Goal: Task Accomplishment & Management: Manage account settings

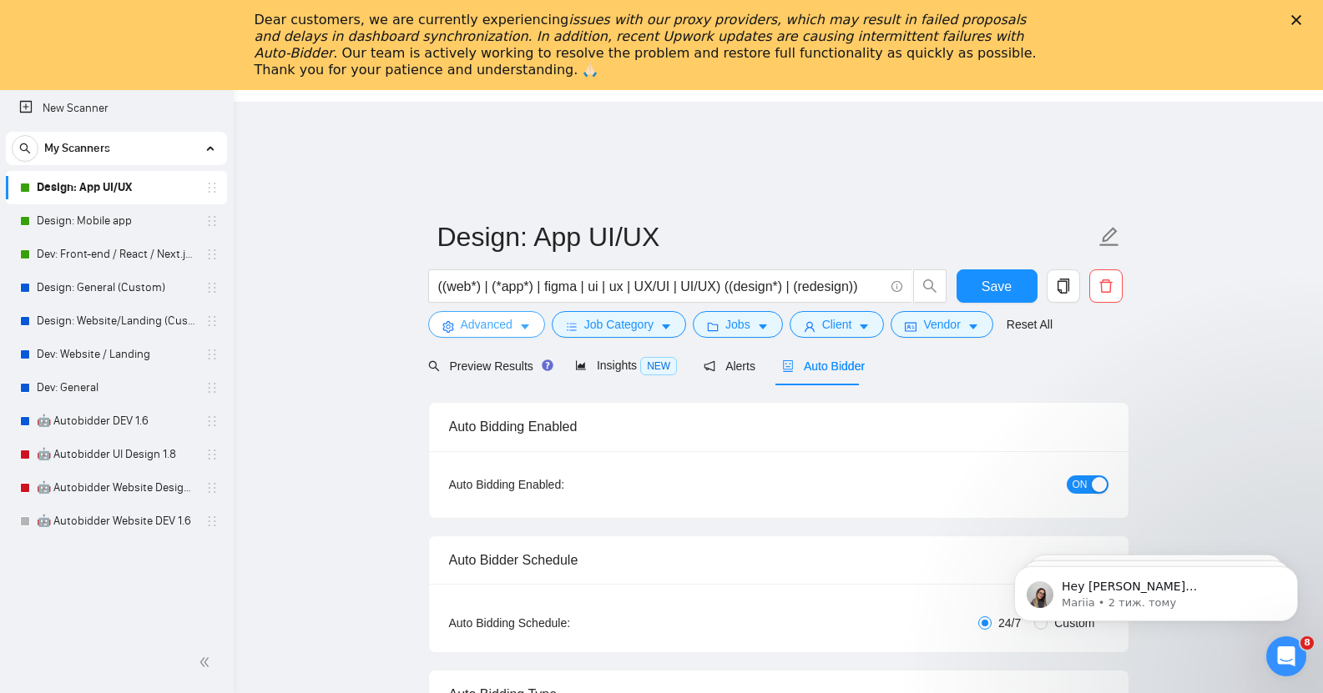
click at [494, 315] on span "Advanced" at bounding box center [487, 324] width 52 height 18
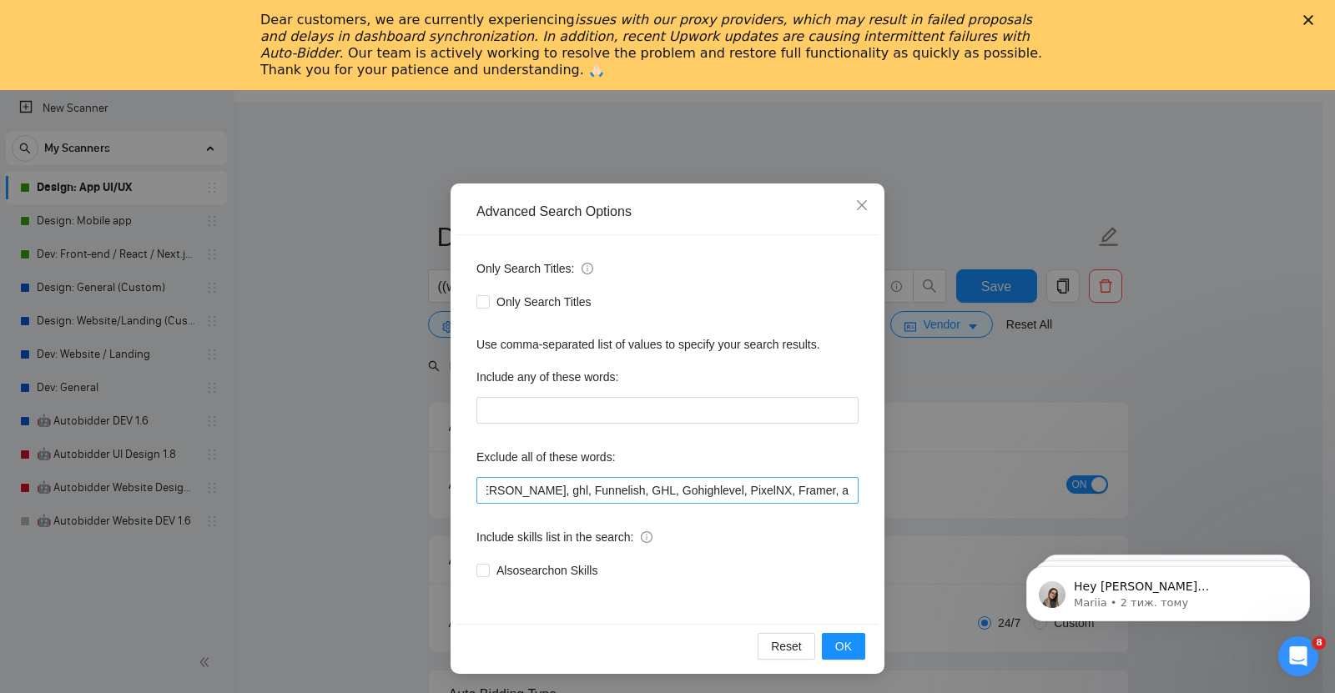
scroll to position [0, 1501]
click at [844, 491] on input "developer, Kotlin, C++, agency, kotlin, casino,gambling, webflow, java, [DOMAIN…" at bounding box center [667, 490] width 382 height 27
type input "developer, Kotlin, C++, agency, kotlin, casino,gambling, webflow, java, [DOMAIN…"
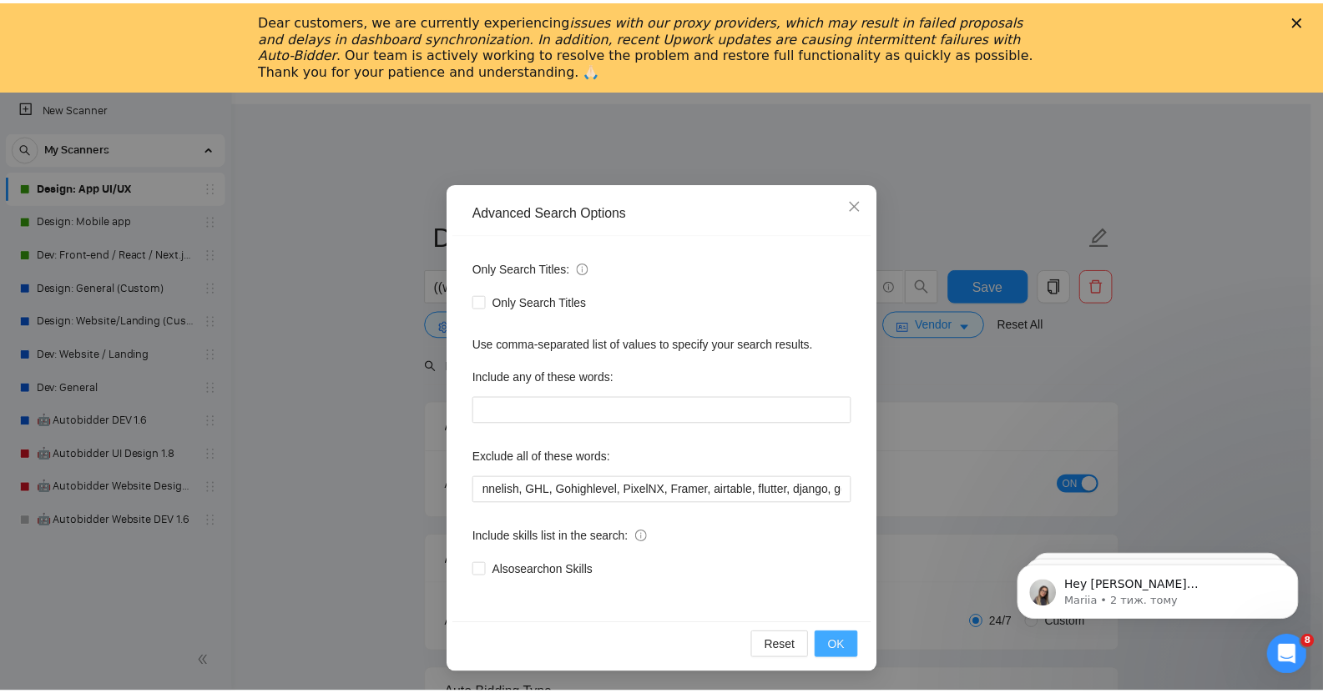
scroll to position [0, 0]
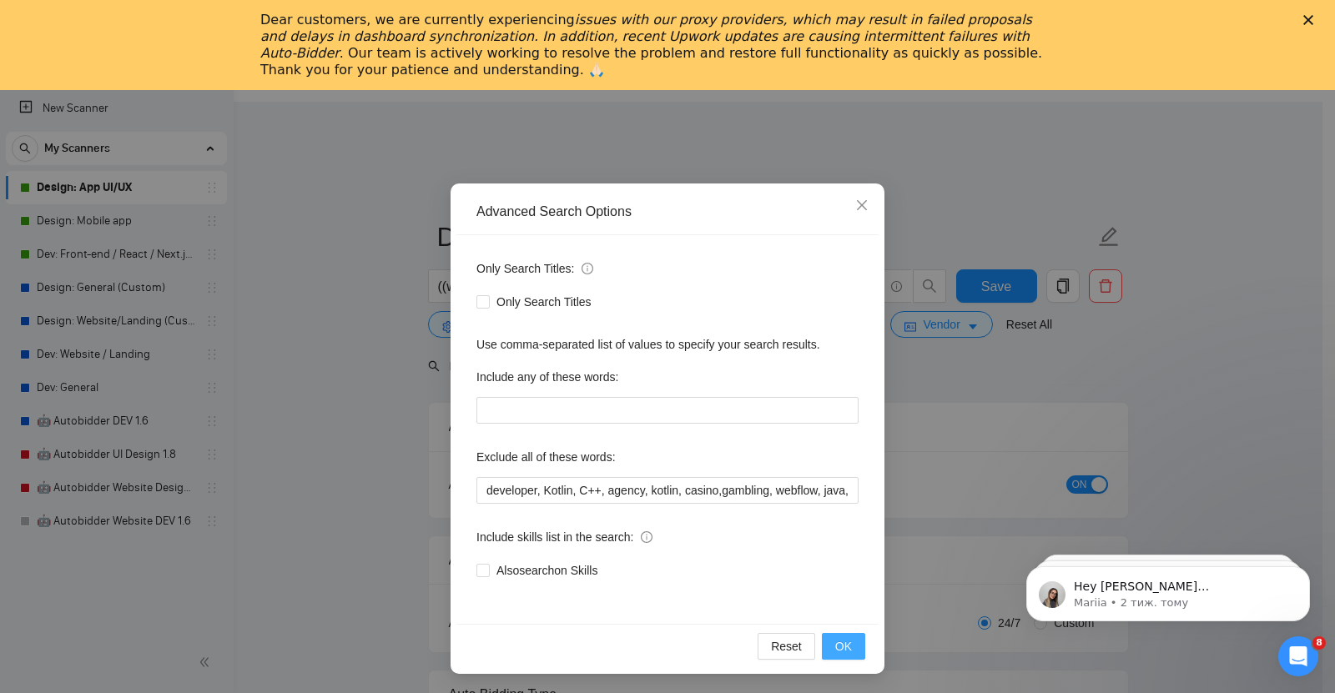
click at [839, 644] on span "OK" at bounding box center [843, 647] width 17 height 18
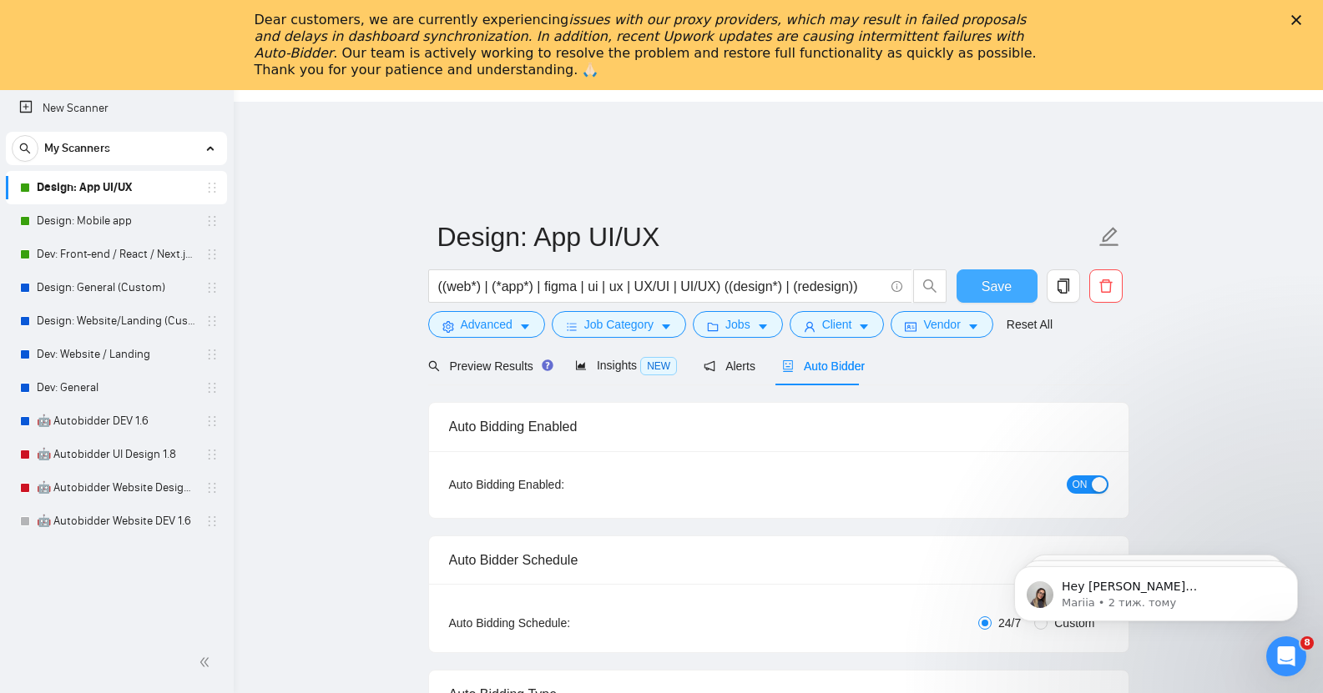
click at [999, 279] on span "Save" at bounding box center [996, 286] width 30 height 21
checkbox input "true"
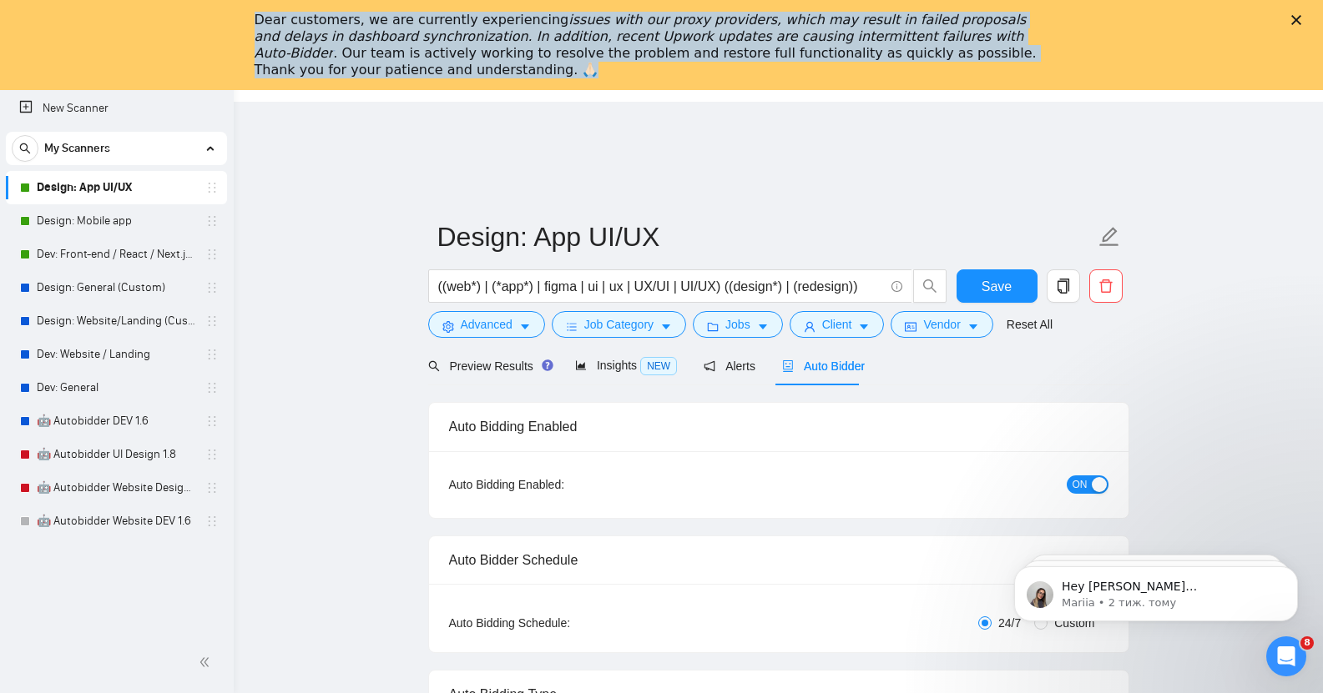
drag, startPoint x: 259, startPoint y: 19, endPoint x: 452, endPoint y: 77, distance: 202.0
click at [452, 77] on div "Dear customers, we are currently experiencing issues with our proxy providers, …" at bounding box center [661, 45] width 1323 height 77
click at [397, 58] on div "Dear customers, we are currently experiencing issues with our proxy providers, …" at bounding box center [649, 45] width 788 height 67
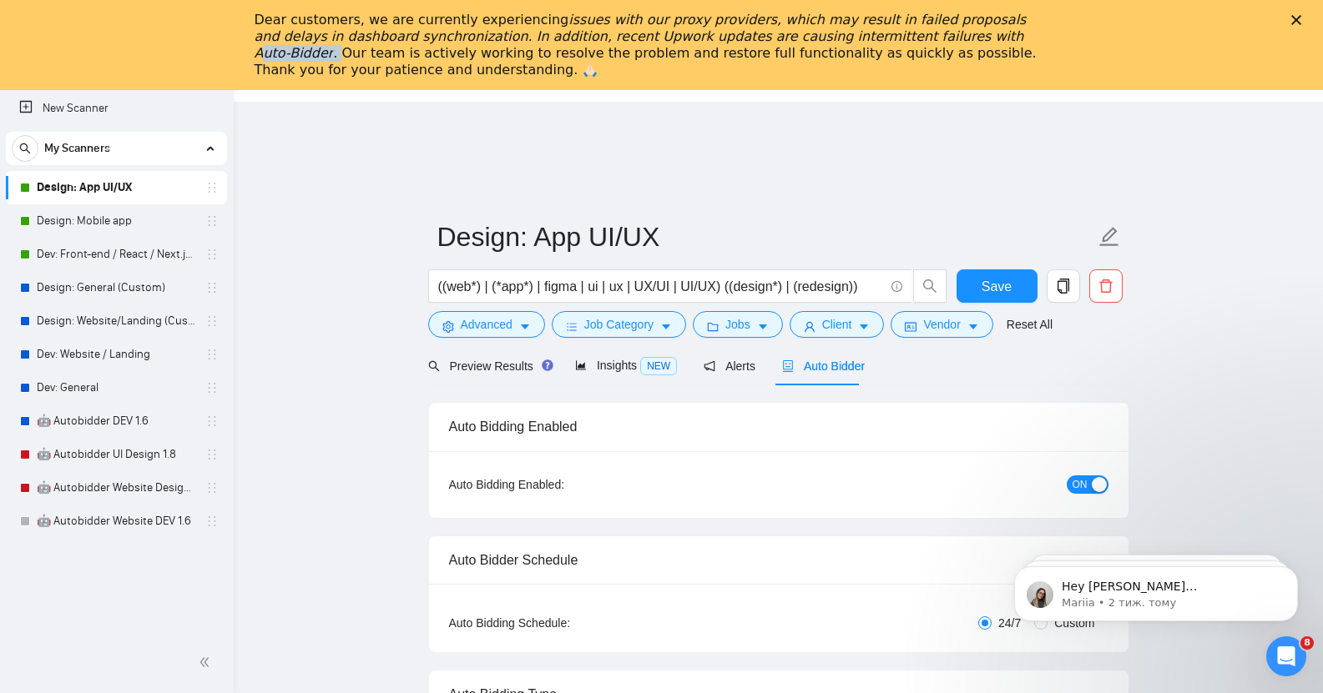
drag, startPoint x: 845, startPoint y: 38, endPoint x: 918, endPoint y: 39, distance: 73.4
click at [918, 39] on div "Dear customers, we are currently experiencing issues with our proxy providers, …" at bounding box center [649, 45] width 788 height 67
click at [804, 36] on icon "issues with our proxy providers, which may result in failed proposals and delay…" at bounding box center [641, 36] width 772 height 49
drag, startPoint x: 839, startPoint y: 18, endPoint x: 930, endPoint y: 22, distance: 91.9
click at [930, 22] on icon "issues with our proxy providers, which may result in failed proposals and delay…" at bounding box center [641, 36] width 772 height 49
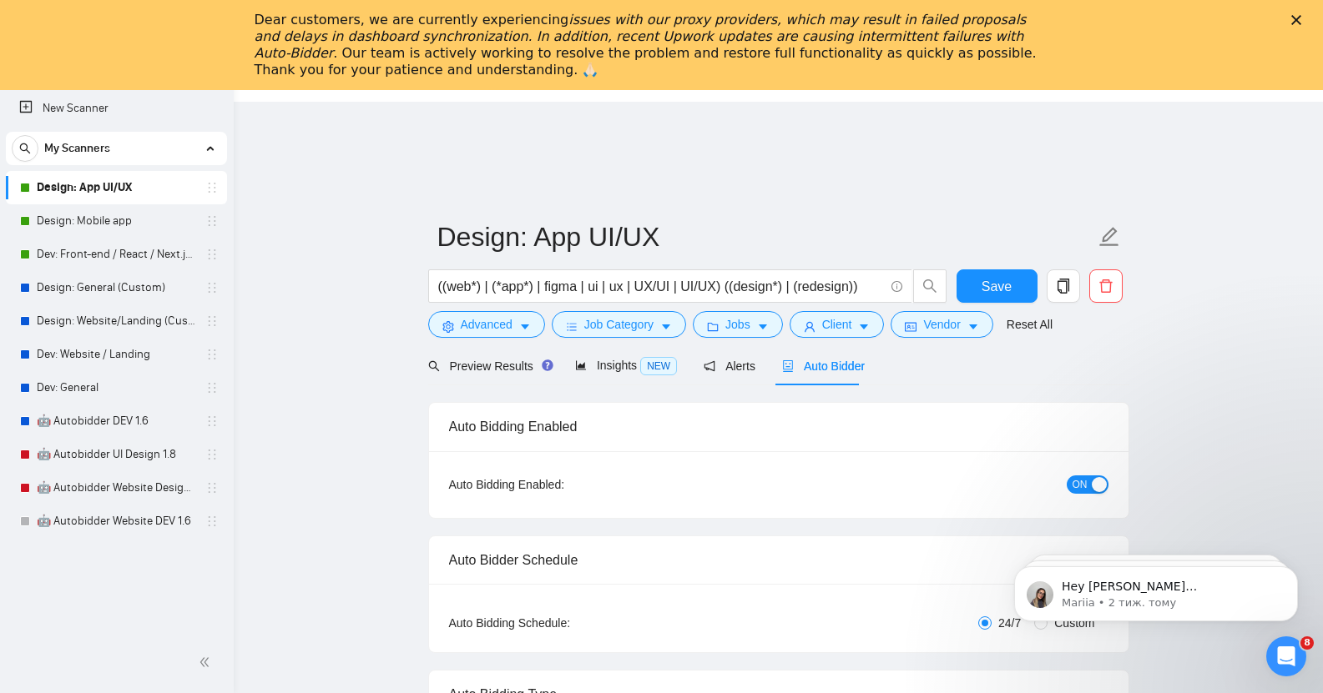
click at [466, 49] on div "Dear customers, we are currently experiencing issues with our proxy providers, …" at bounding box center [649, 45] width 788 height 67
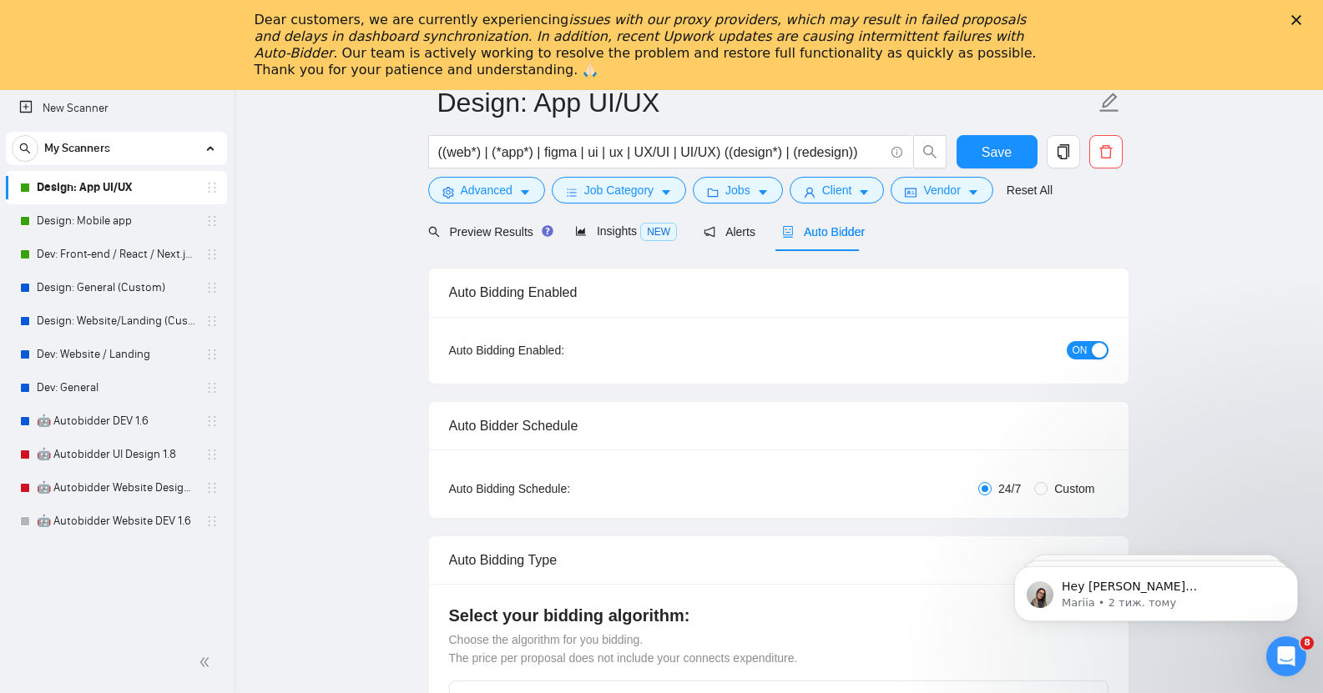
scroll to position [135, 0]
click at [1088, 340] on button "ON" at bounding box center [1087, 349] width 42 height 18
click at [991, 134] on button "Save" at bounding box center [996, 150] width 81 height 33
checkbox input "true"
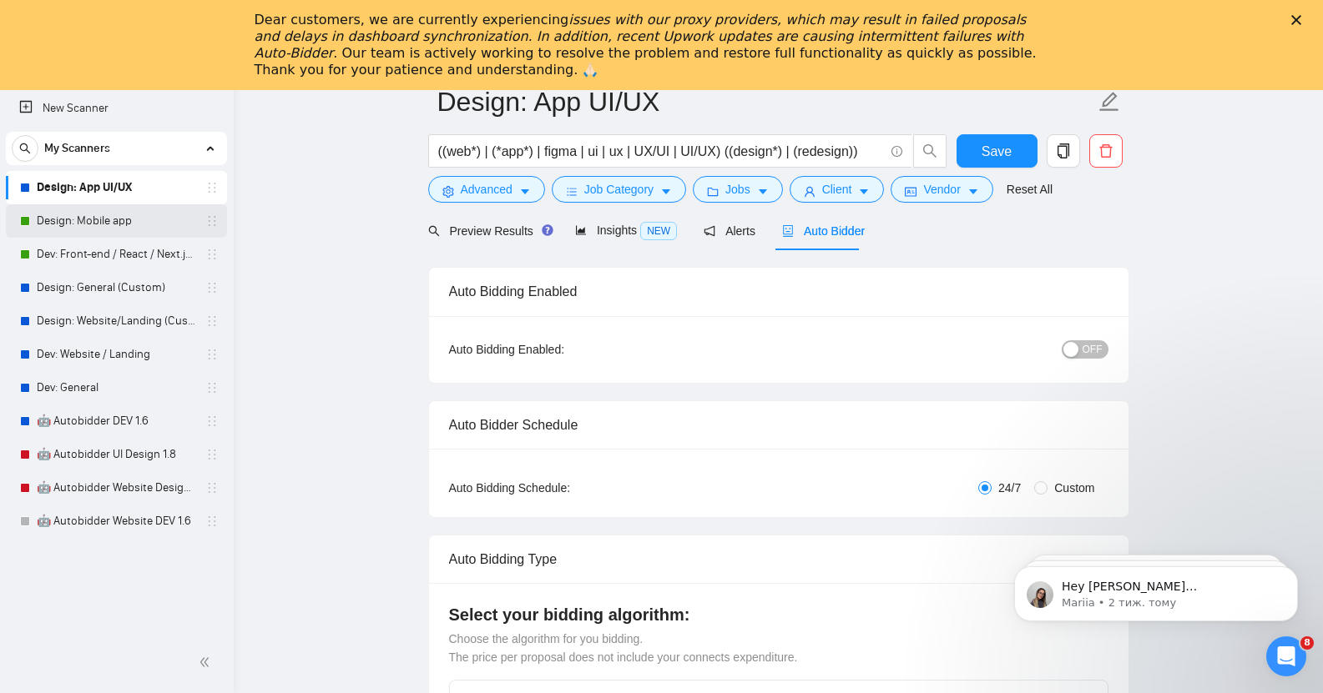
click at [96, 228] on link "Design: Mobile app" at bounding box center [116, 220] width 159 height 33
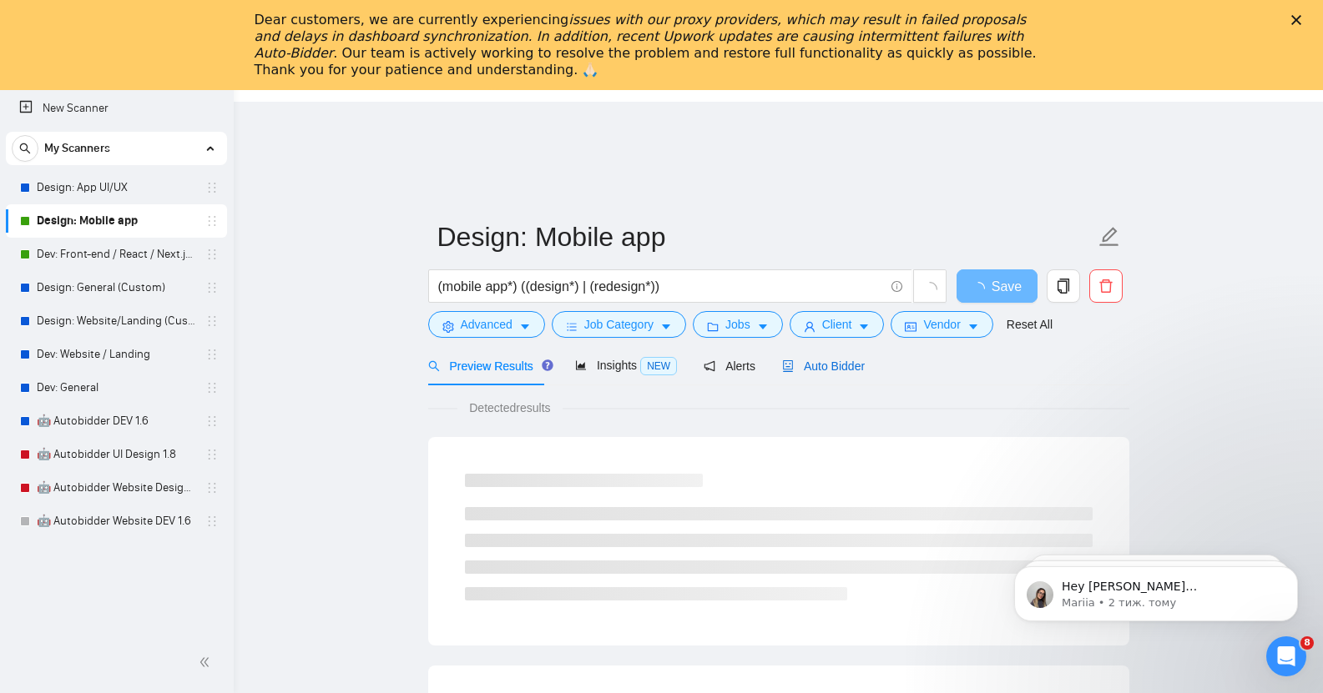
click at [814, 360] on span "Auto Bidder" at bounding box center [823, 366] width 83 height 13
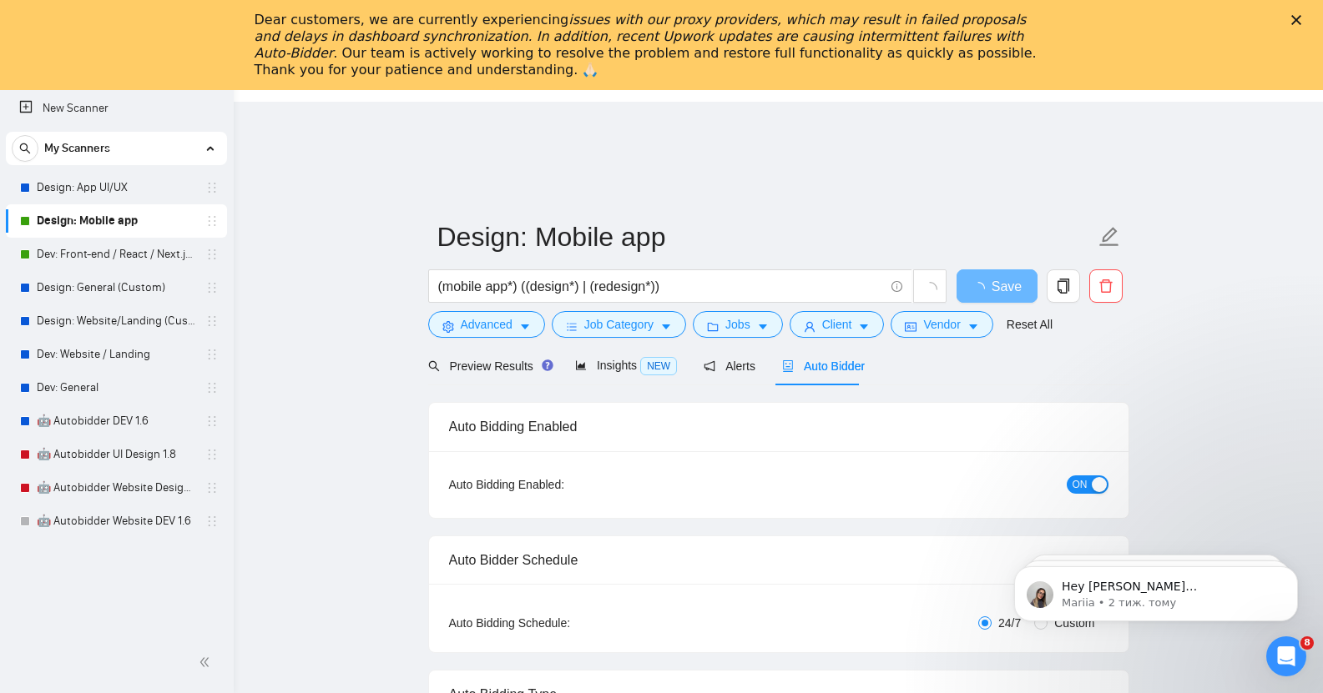
checkbox input "true"
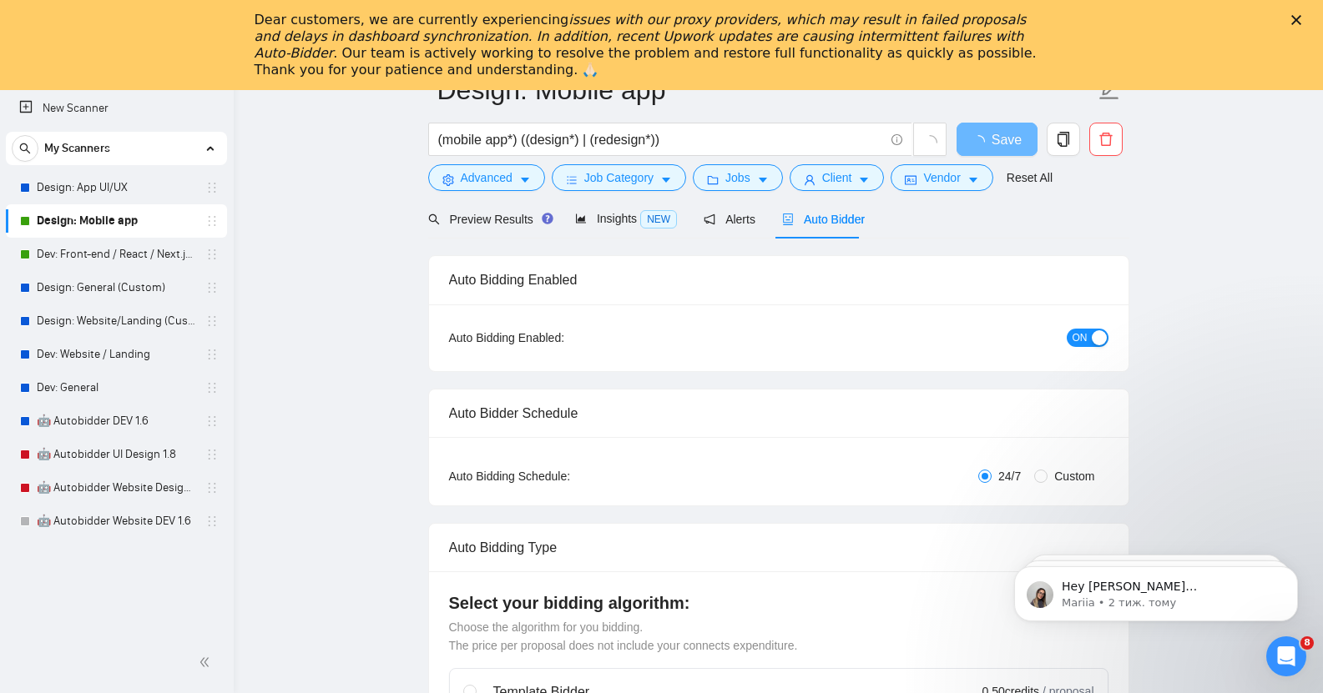
scroll to position [150, 0]
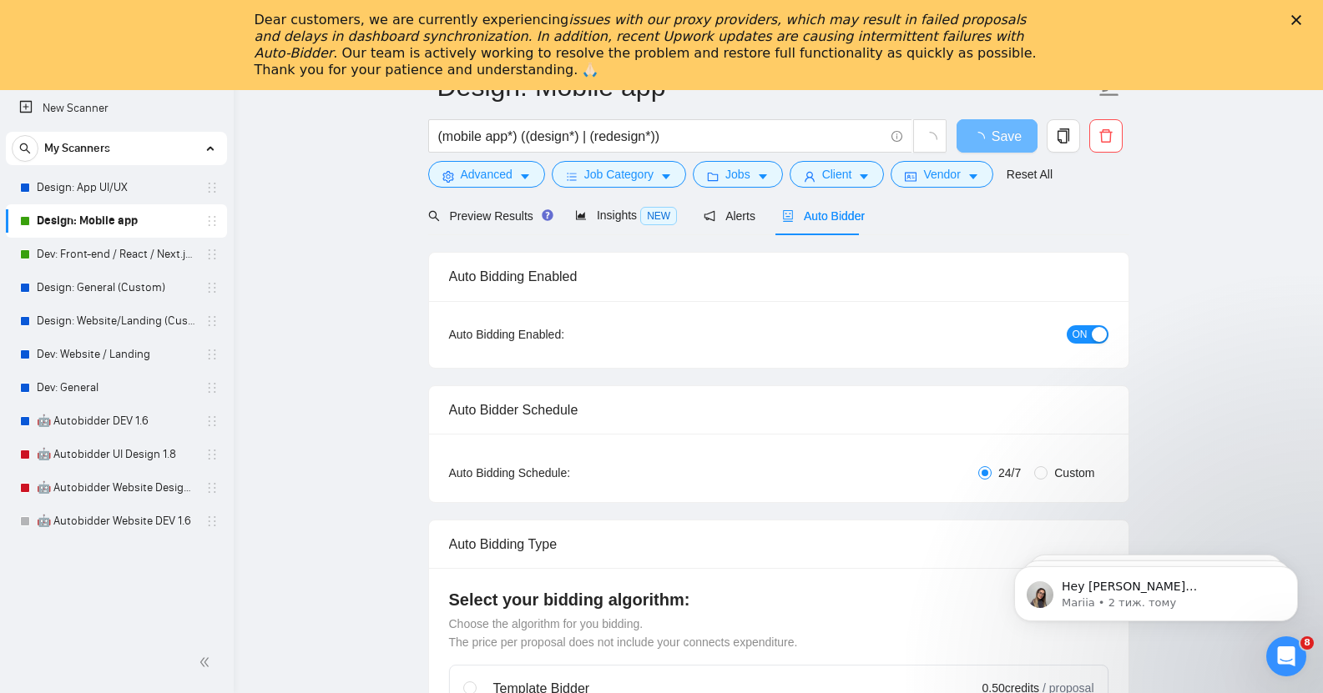
click at [1097, 327] on div "button" at bounding box center [1099, 334] width 15 height 15
click at [992, 126] on span "Save" at bounding box center [996, 136] width 30 height 21
click at [117, 259] on link "Dev: Front-end / React / Next.js / WebGL / GSAP" at bounding box center [116, 254] width 159 height 33
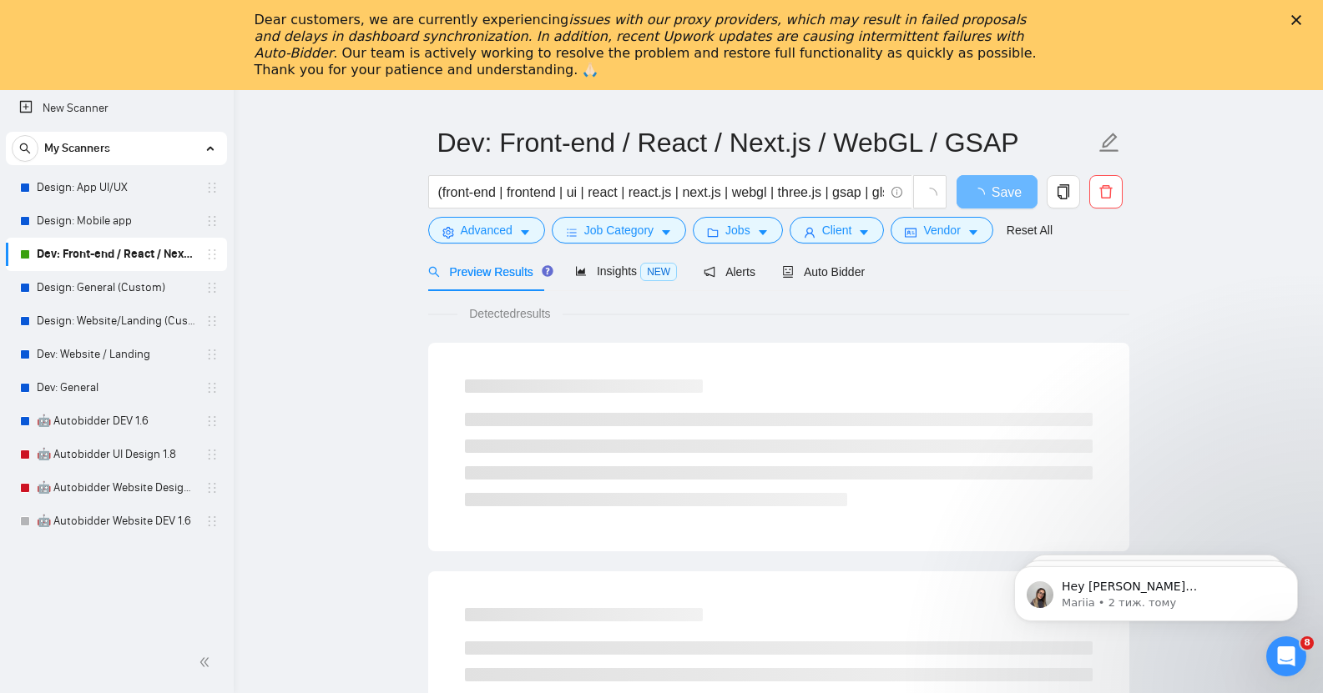
scroll to position [95, 0]
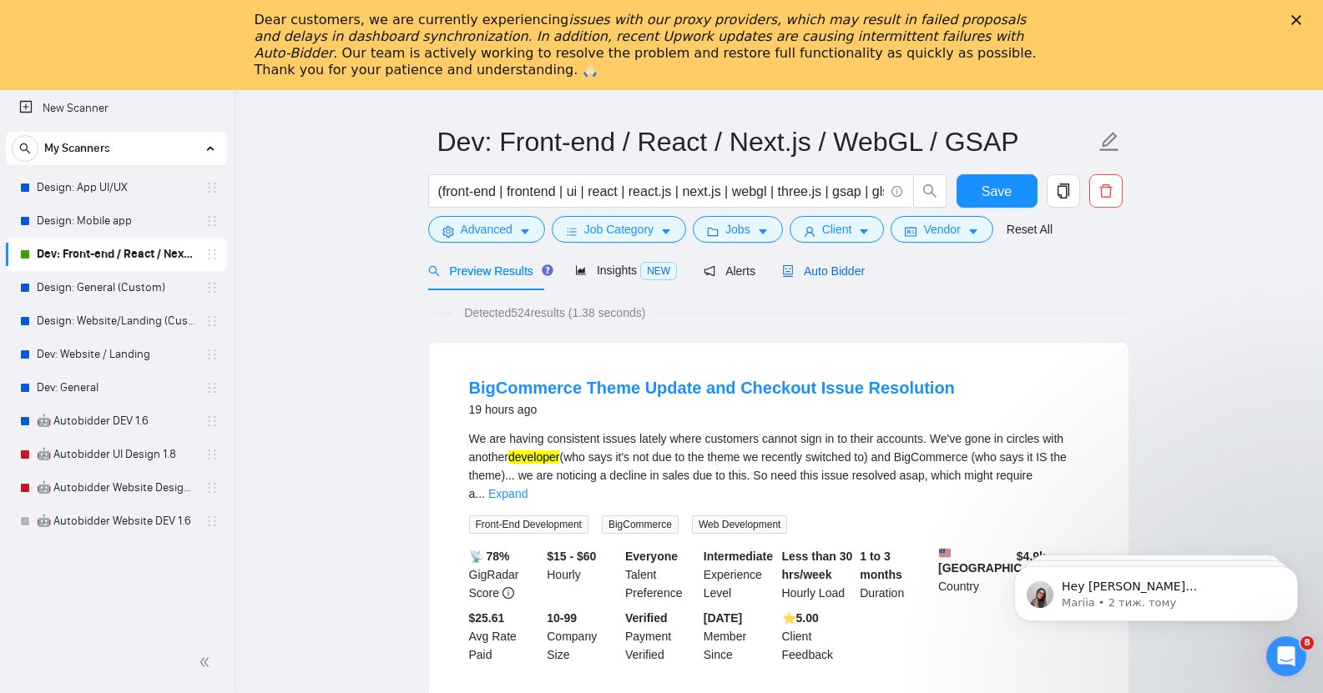
click at [827, 265] on span "Auto Bidder" at bounding box center [823, 271] width 83 height 13
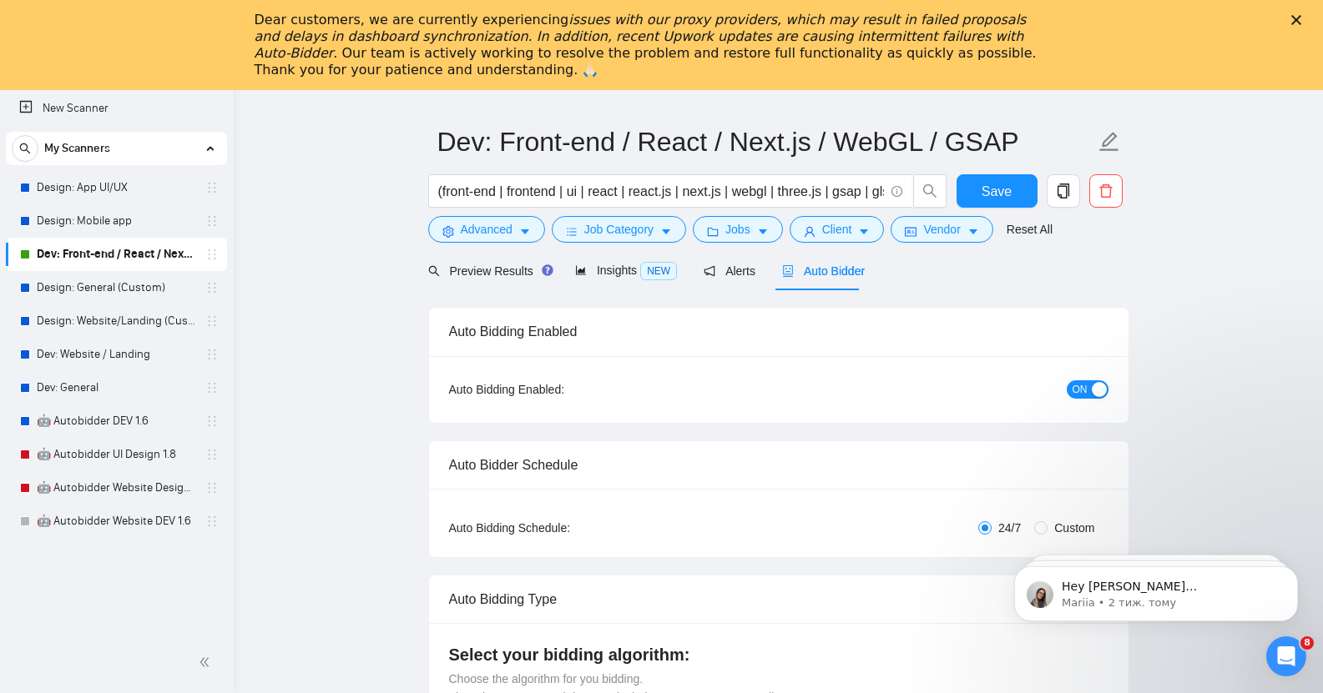
checkbox input "true"
click at [1001, 182] on span "Save" at bounding box center [996, 191] width 30 height 21
click at [1095, 382] on div "button" at bounding box center [1099, 389] width 15 height 15
click at [989, 181] on span "Save" at bounding box center [996, 191] width 30 height 21
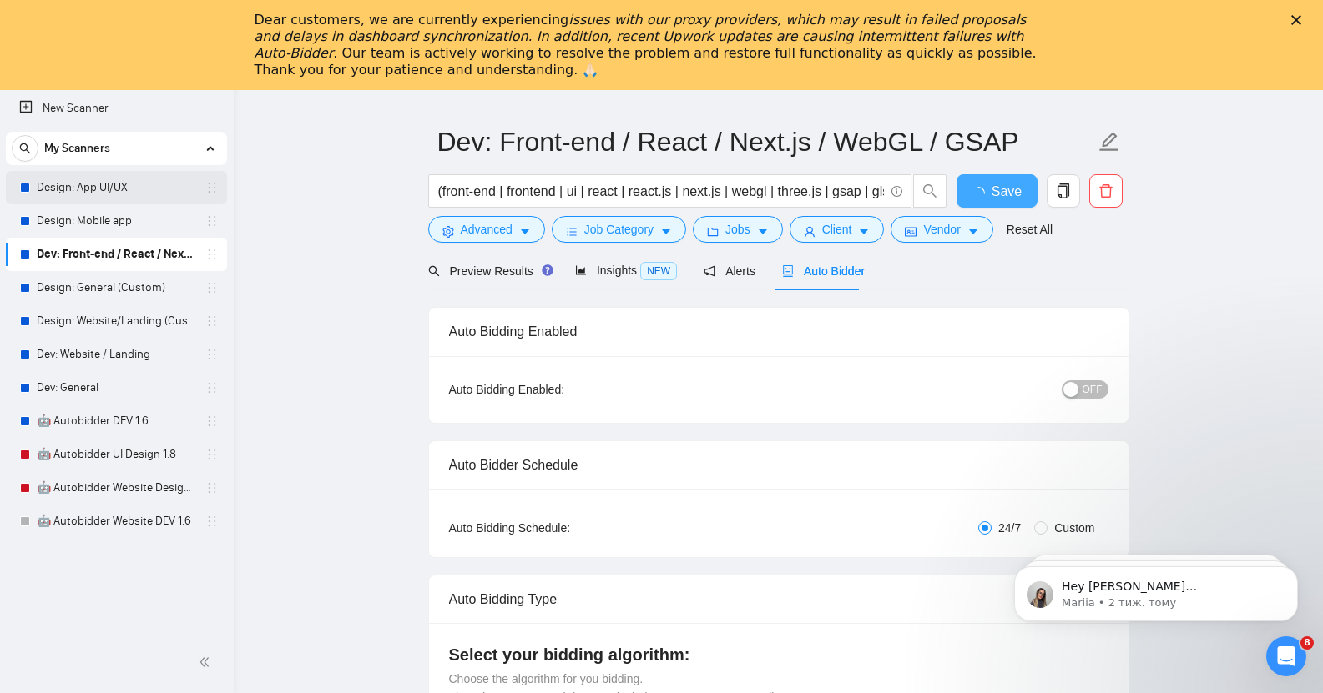
checkbox input "true"
click at [124, 189] on link "Design: App UI/UX" at bounding box center [116, 187] width 159 height 33
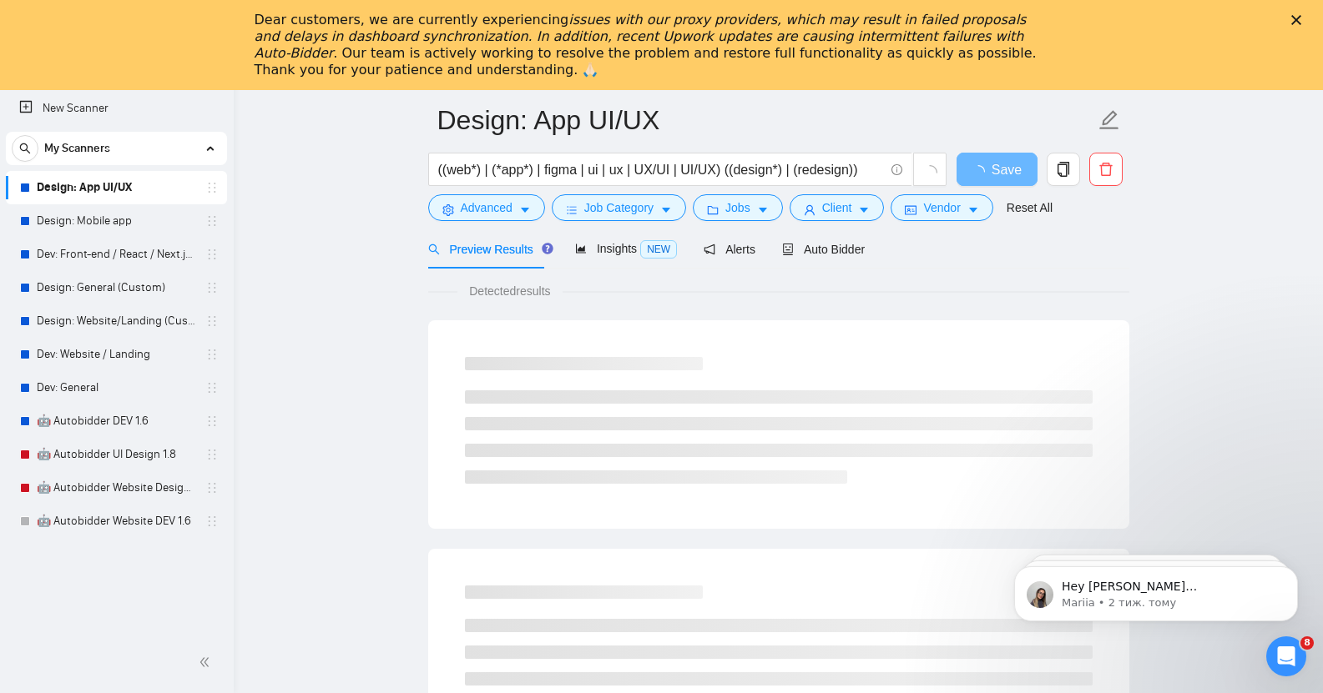
scroll to position [118, 0]
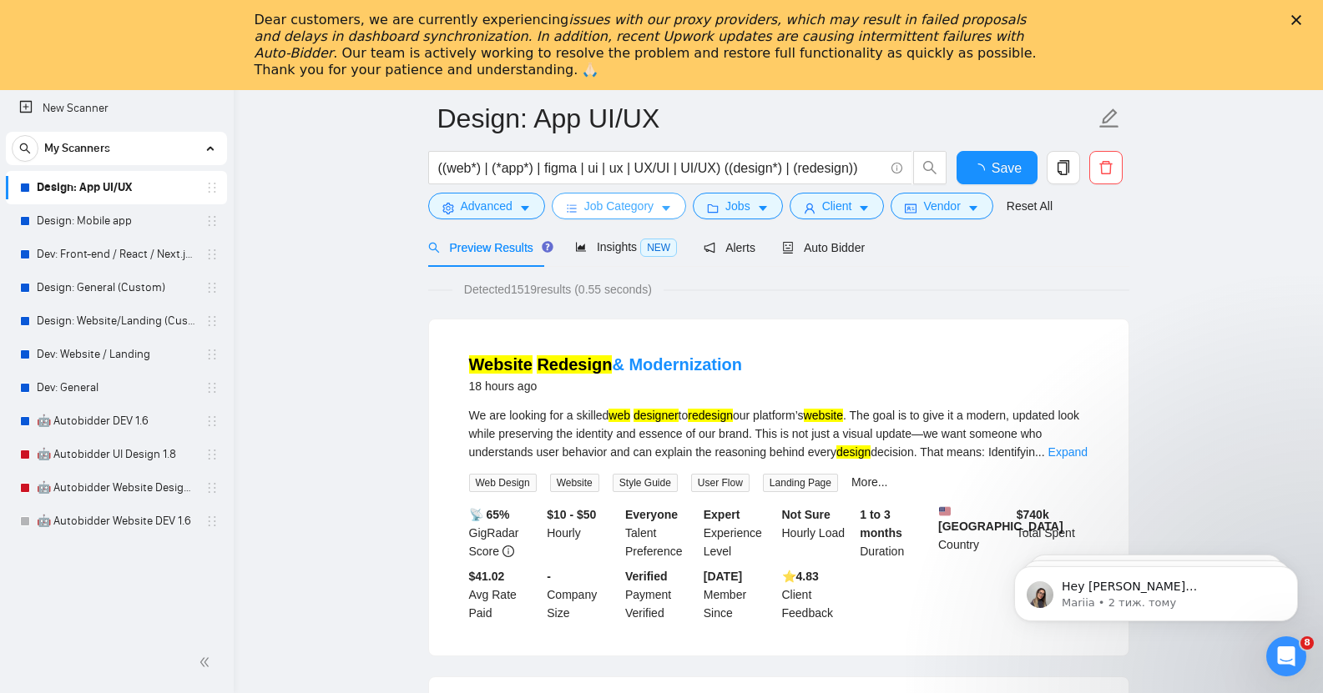
click at [627, 197] on span "Job Category" at bounding box center [618, 206] width 69 height 18
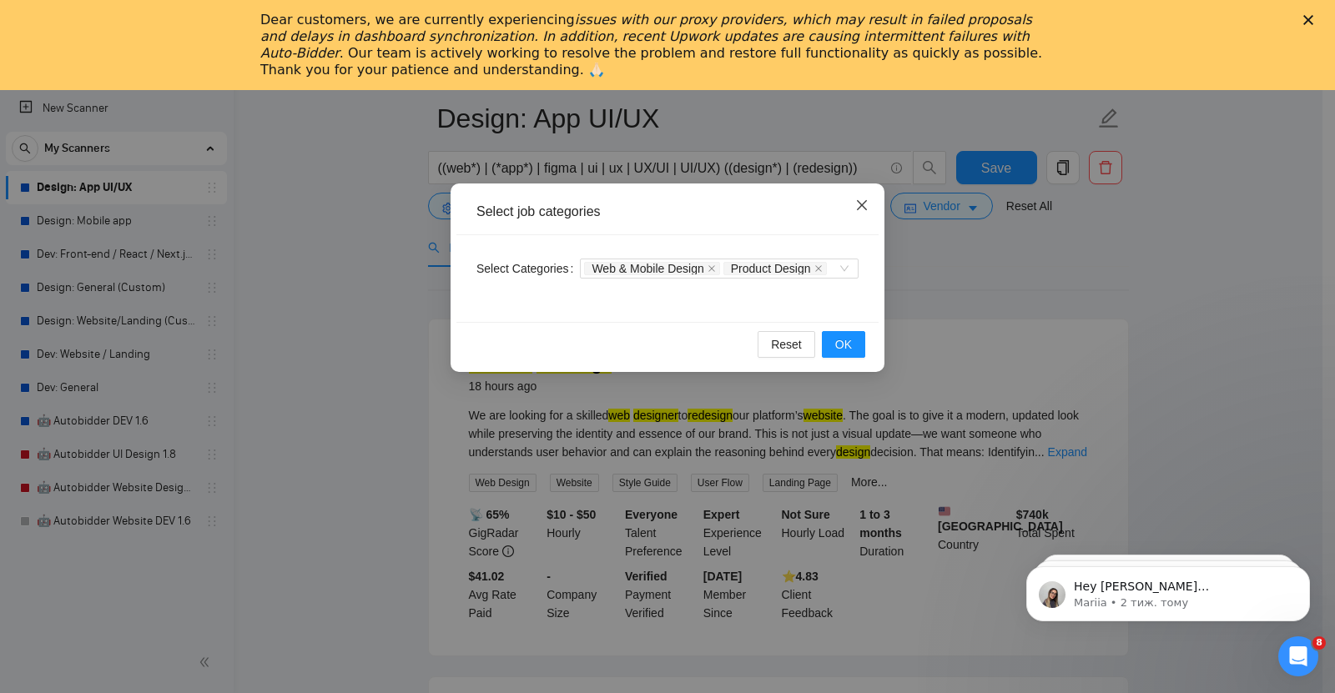
click at [865, 209] on icon "close" at bounding box center [862, 205] width 10 height 10
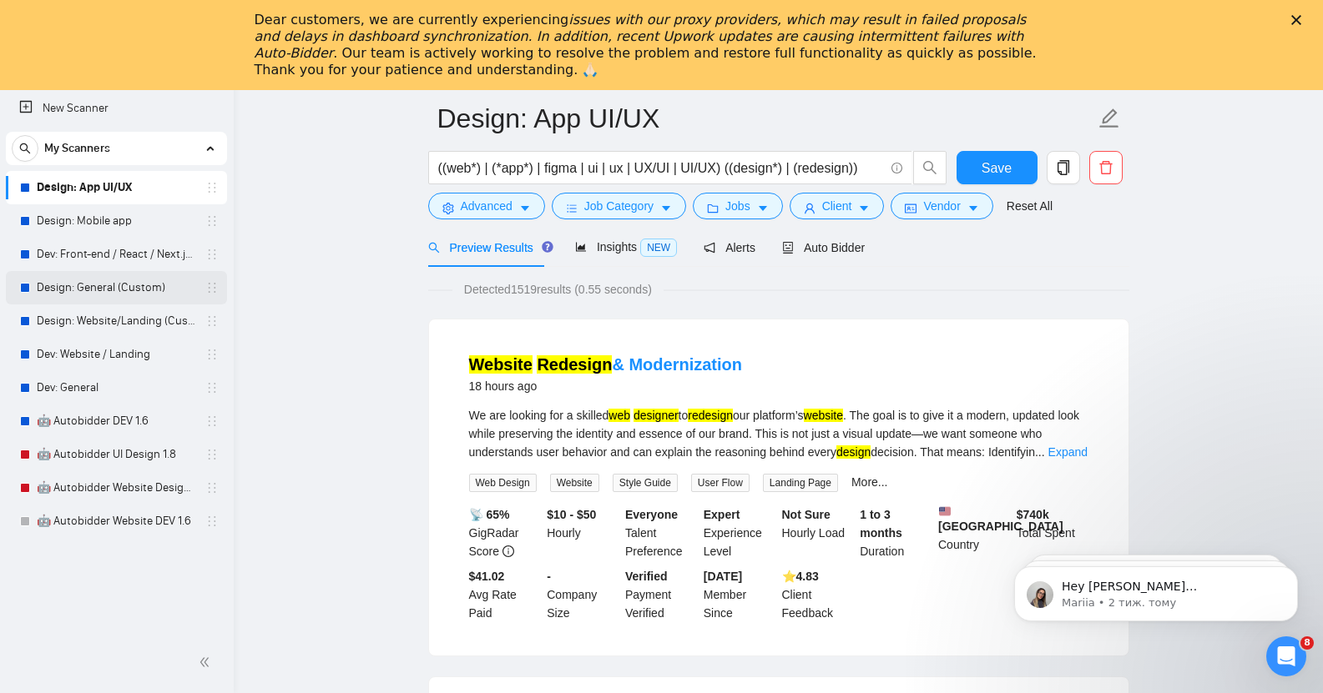
click at [114, 281] on link "Design: General (Custom)" at bounding box center [116, 287] width 159 height 33
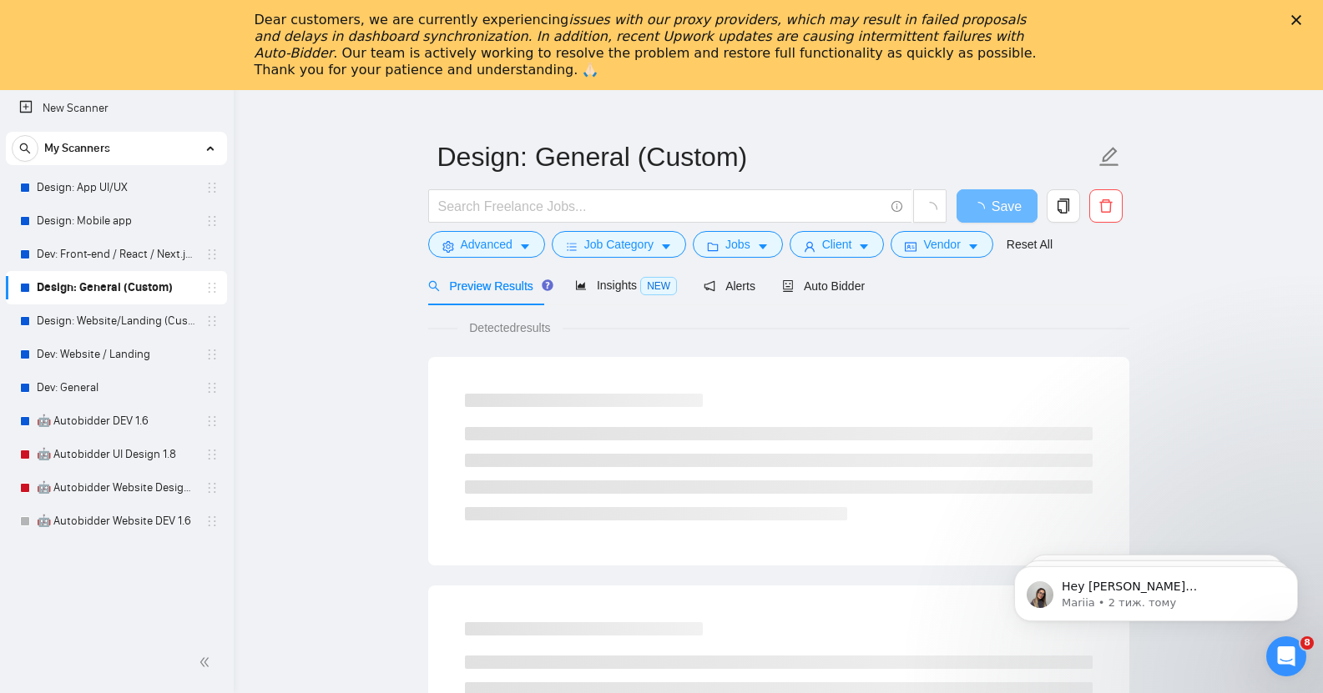
scroll to position [81, 0]
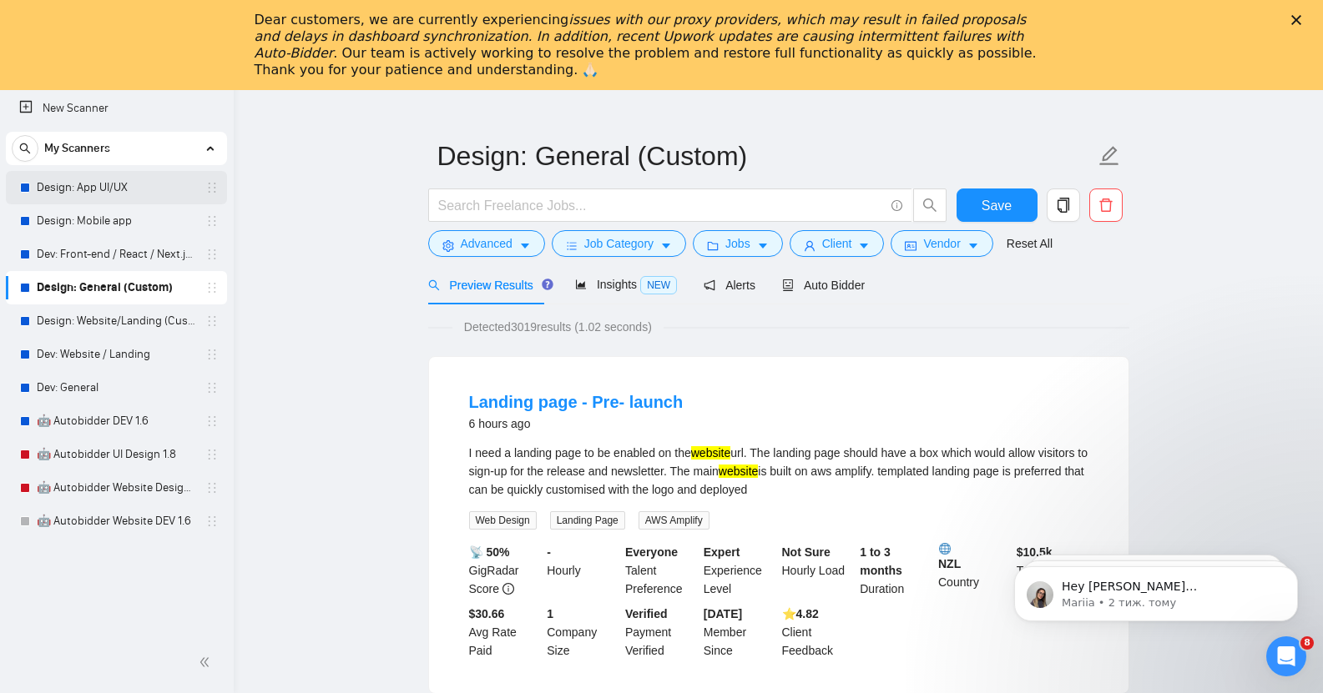
click at [125, 189] on link "Design: App UI/UX" at bounding box center [116, 187] width 159 height 33
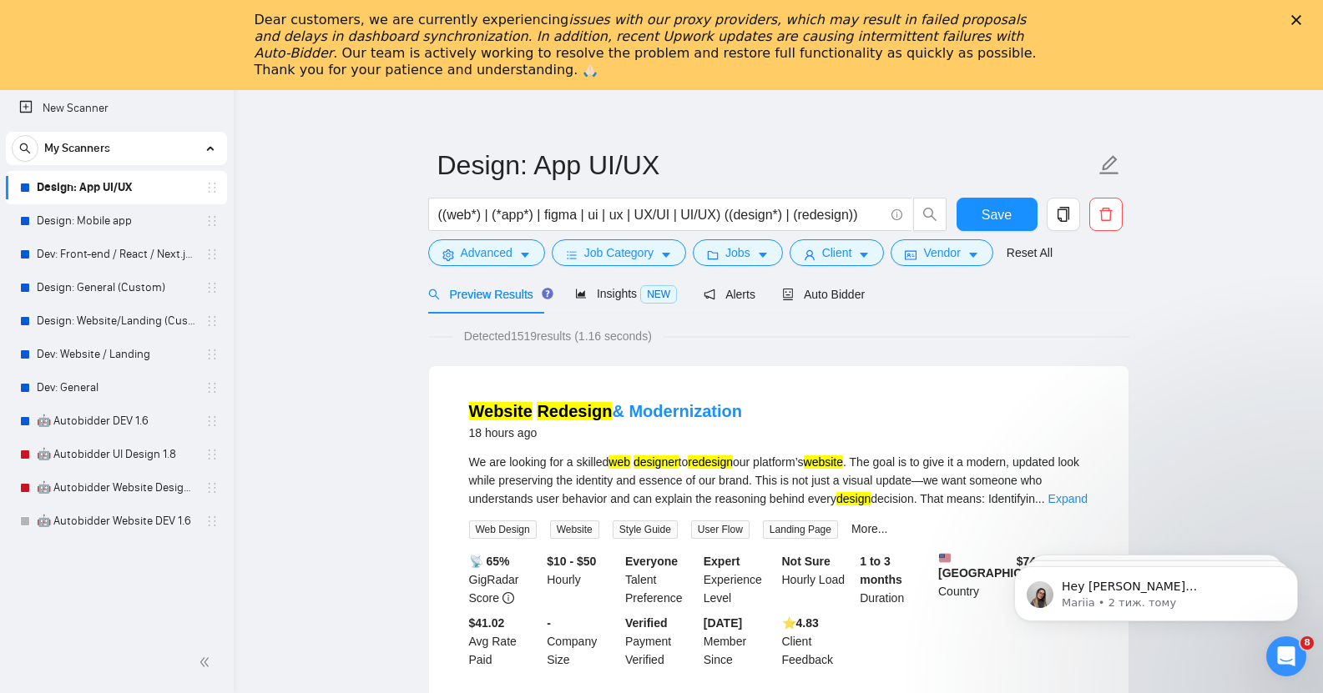
scroll to position [73, 0]
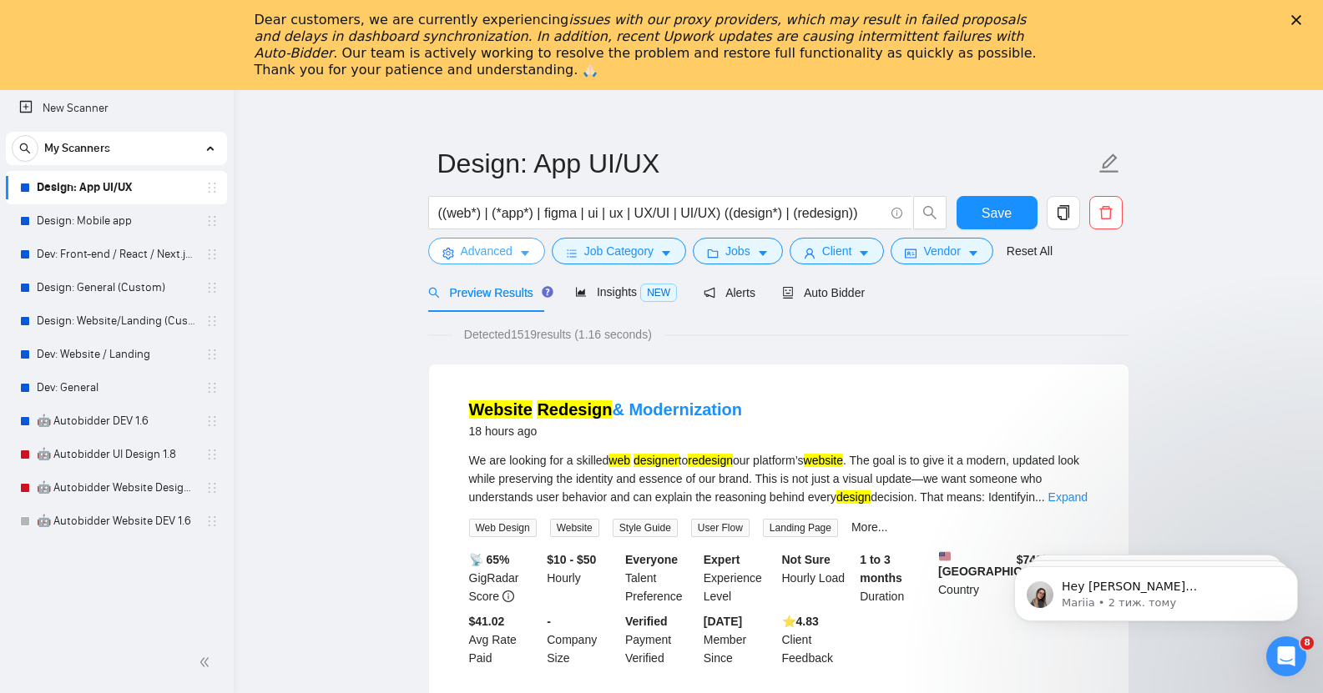
click at [490, 242] on span "Advanced" at bounding box center [487, 251] width 52 height 18
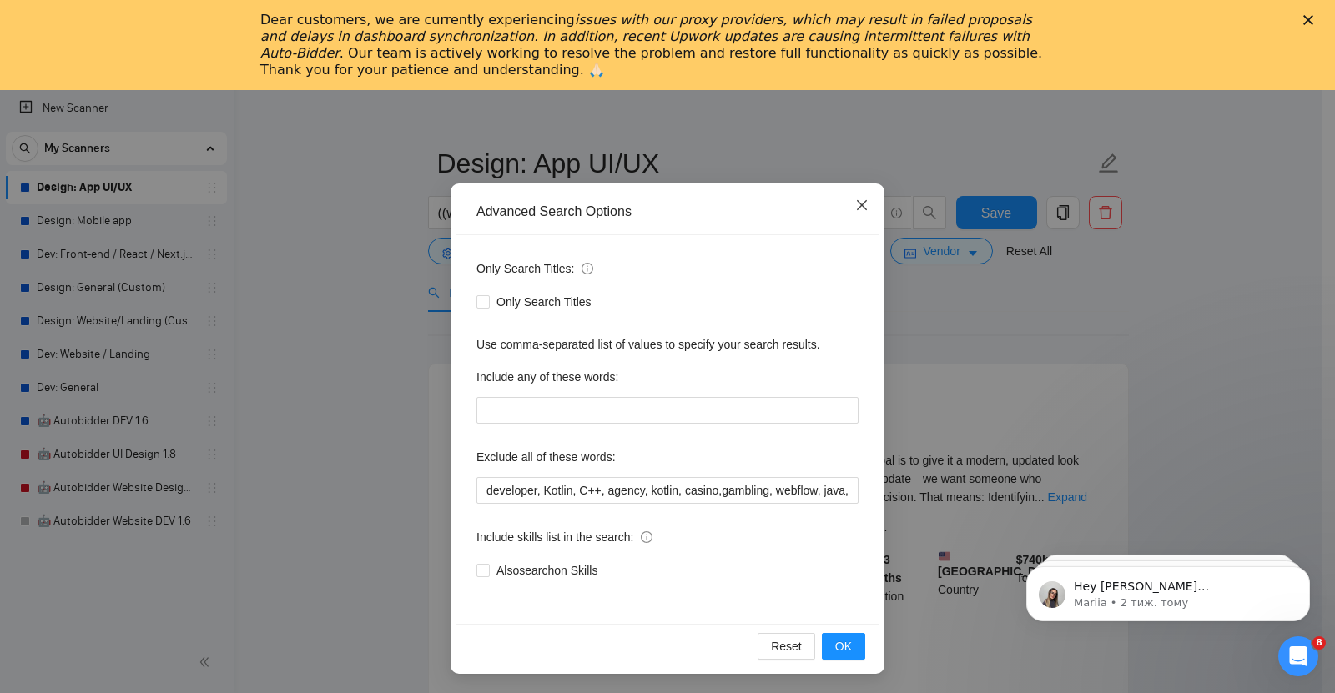
click at [857, 207] on icon "close" at bounding box center [862, 205] width 10 height 10
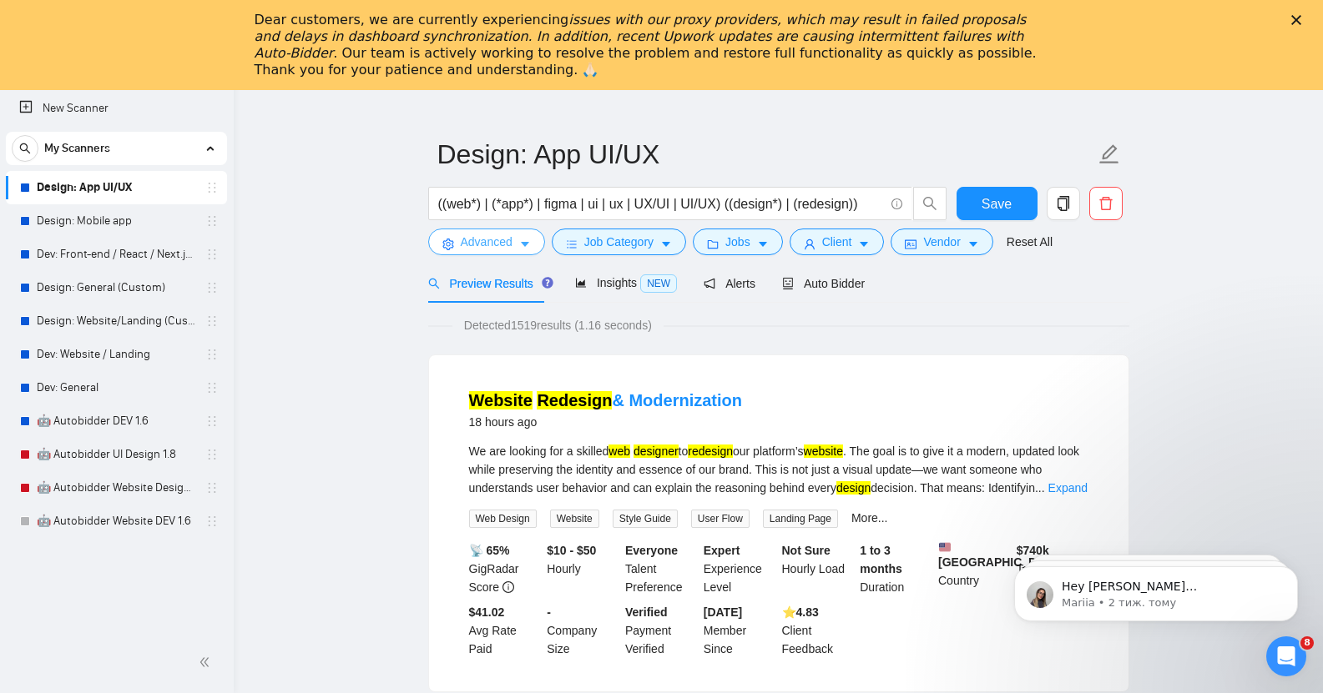
scroll to position [82, 0]
click at [698, 36] on icon "issues with our proxy providers, which may result in failed proposals and delay…" at bounding box center [641, 36] width 772 height 49
drag, startPoint x: 698, startPoint y: 36, endPoint x: 735, endPoint y: 38, distance: 37.6
click at [735, 38] on icon "issues with our proxy providers, which may result in failed proposals and delay…" at bounding box center [641, 36] width 772 height 49
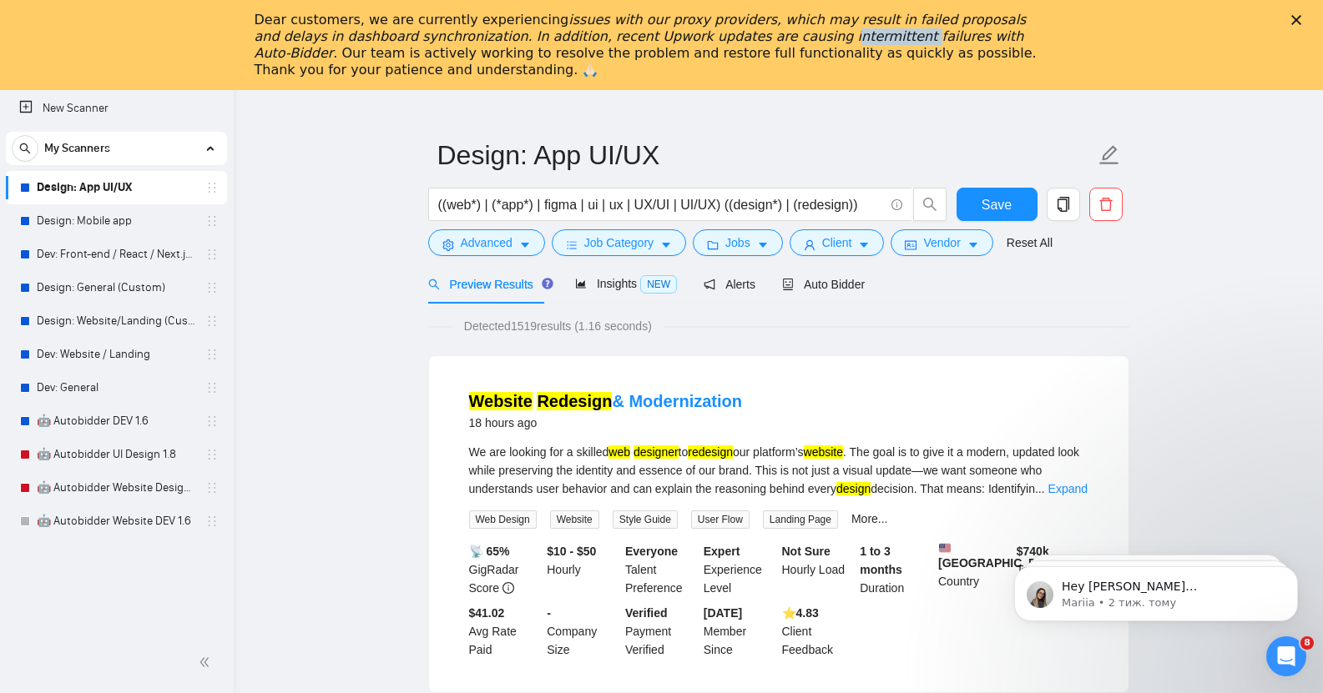
copy icon "intermittent"
click at [739, 38] on icon "issues with our proxy providers, which may result in failed proposals and delay…" at bounding box center [641, 36] width 772 height 49
click at [818, 278] on span "Auto Bidder" at bounding box center [823, 284] width 83 height 13
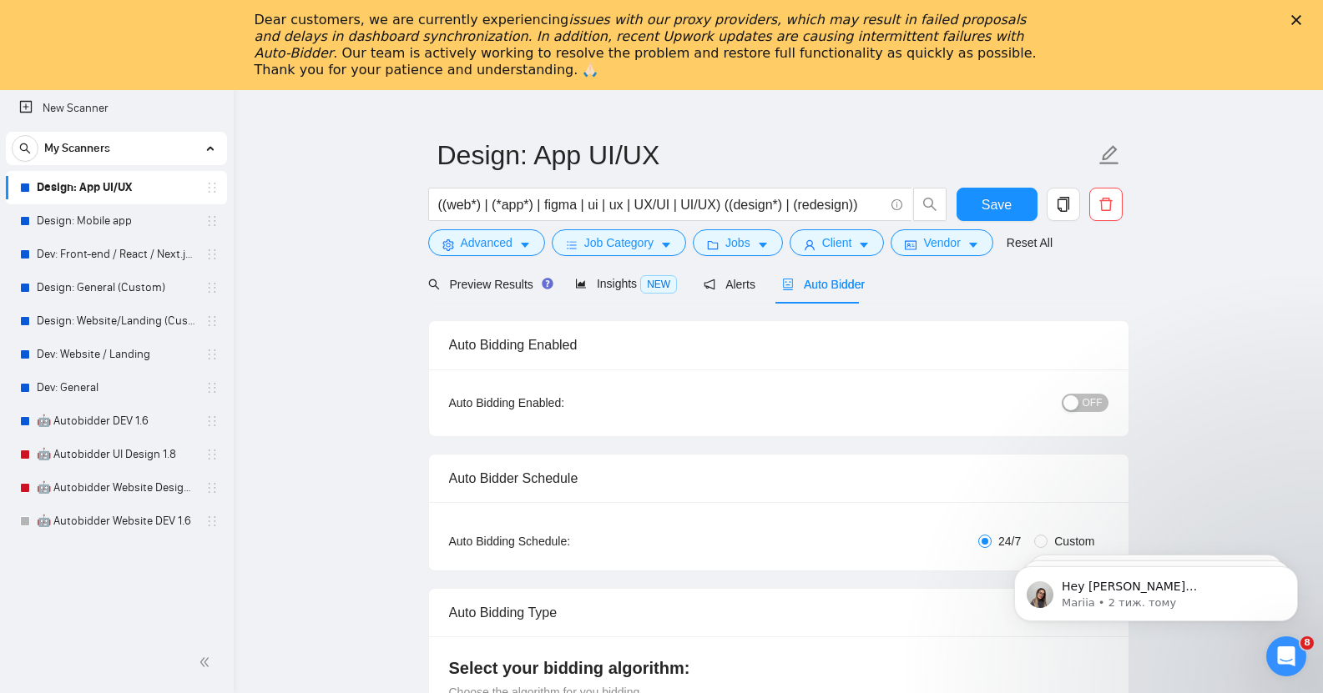
checkbox input "true"
click at [1089, 394] on span "OFF" at bounding box center [1092, 403] width 20 height 18
click at [986, 194] on span "Save" at bounding box center [996, 204] width 30 height 21
checkbox input "true"
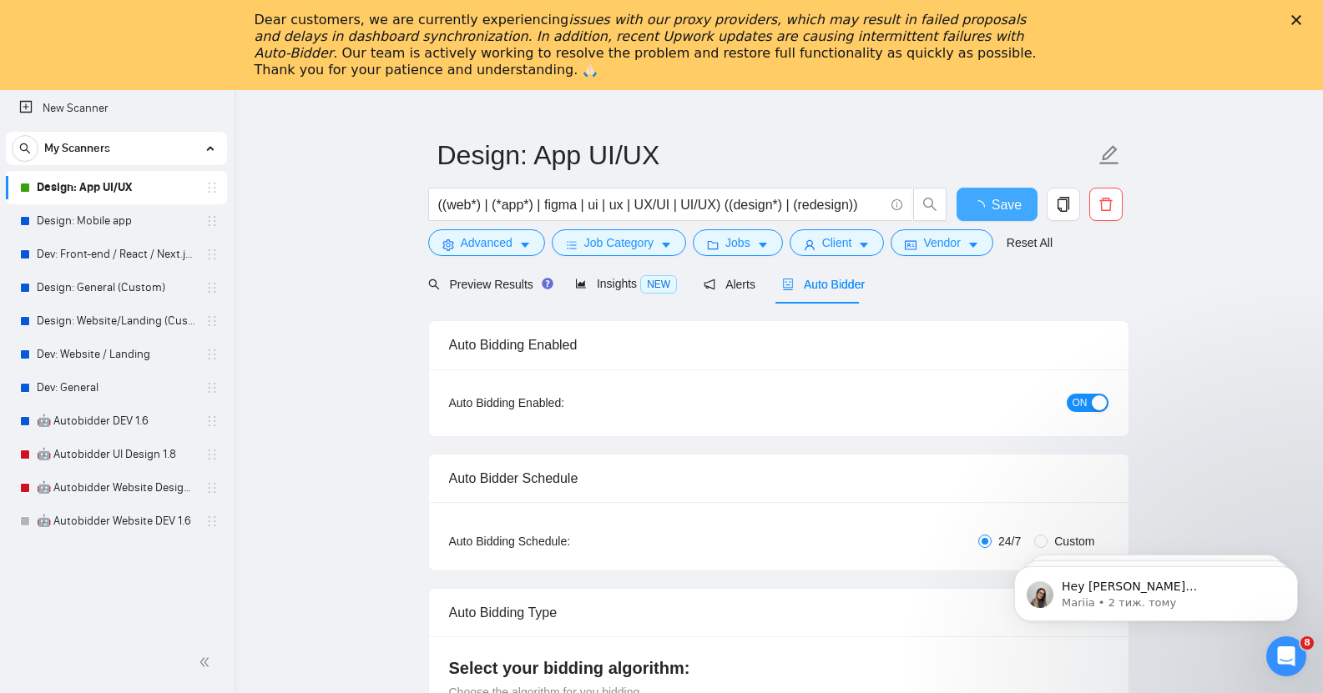
checkbox input "true"
click at [102, 260] on link "Dev: Front-end / React / Next.js / WebGL / GSAP" at bounding box center [116, 254] width 159 height 33
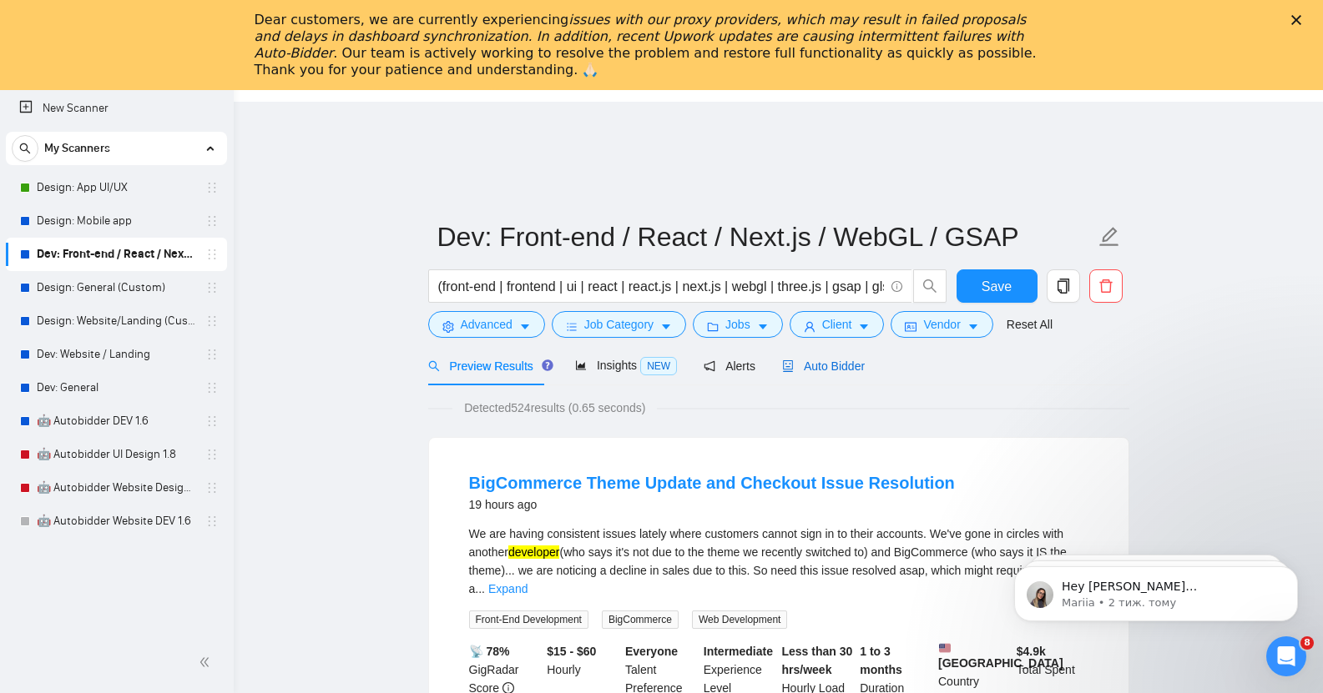
click at [813, 360] on span "Auto Bidder" at bounding box center [823, 366] width 83 height 13
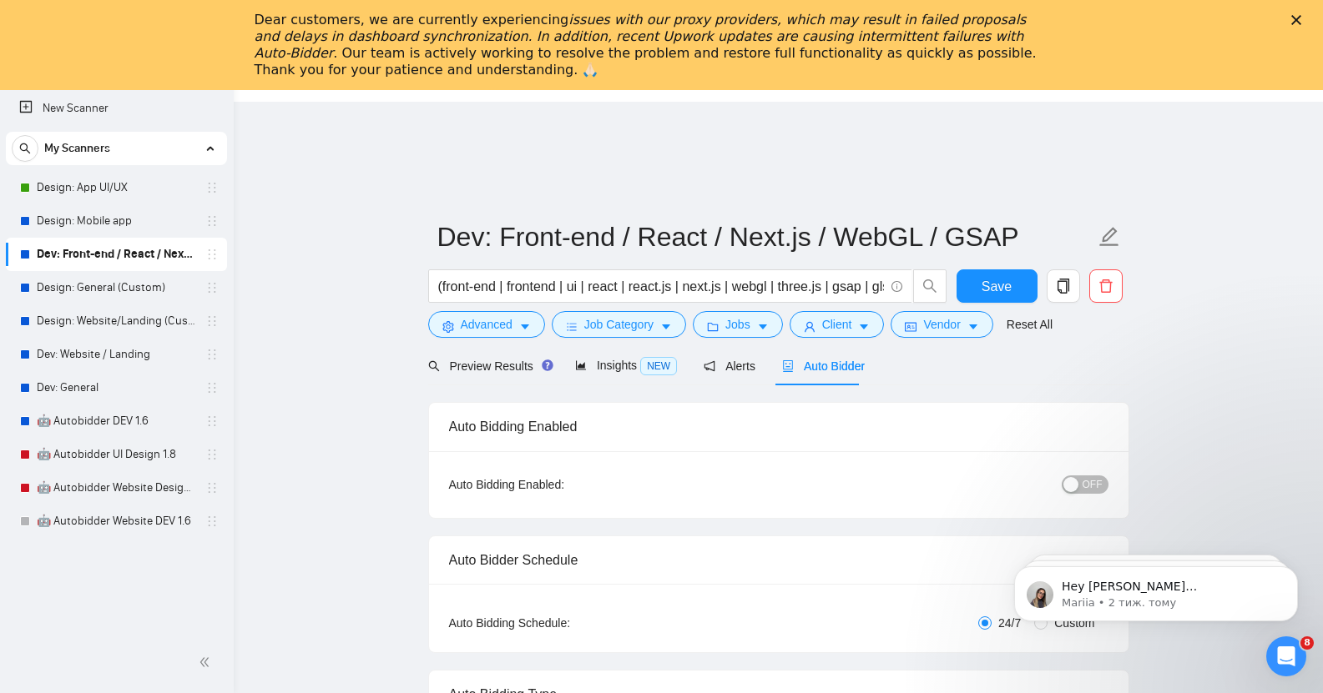
checkbox input "true"
click at [1102, 476] on button "OFF" at bounding box center [1084, 485] width 47 height 18
click at [1001, 276] on span "Save" at bounding box center [996, 286] width 30 height 21
click at [1001, 270] on button "Save" at bounding box center [996, 286] width 81 height 33
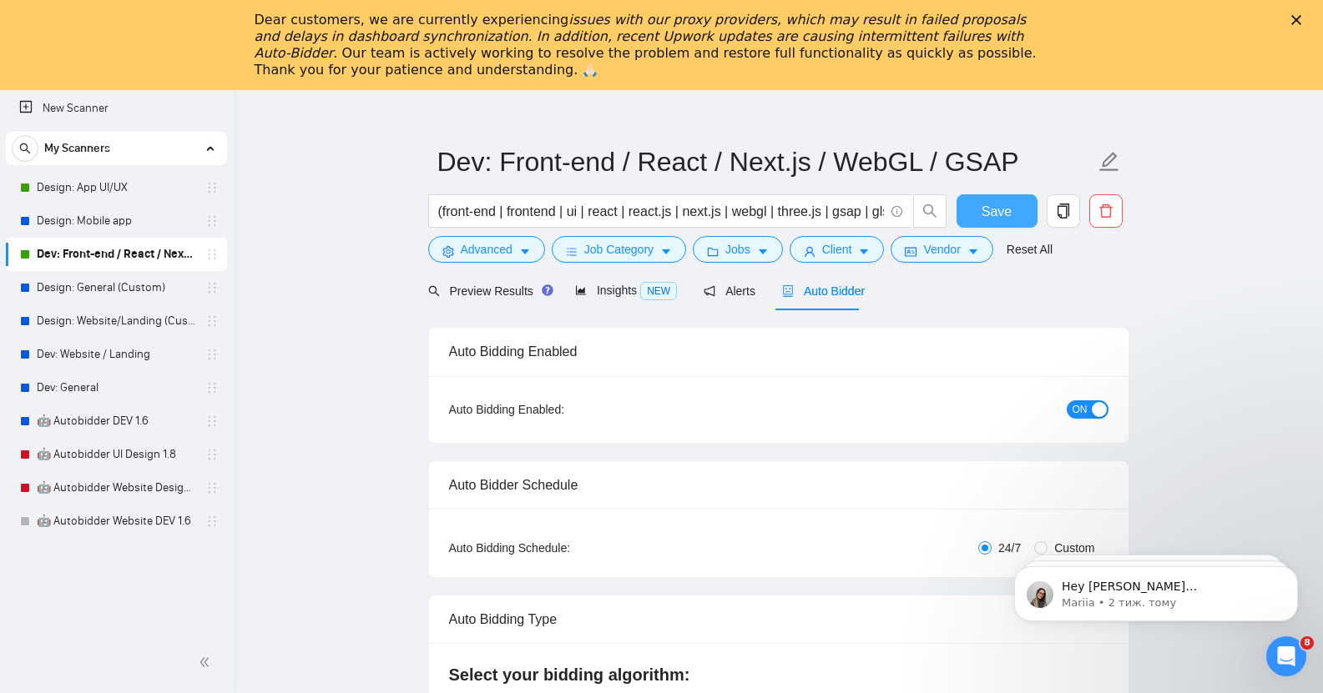
scroll to position [76, 0]
click at [125, 222] on link "Design: Mobile app" at bounding box center [116, 220] width 159 height 33
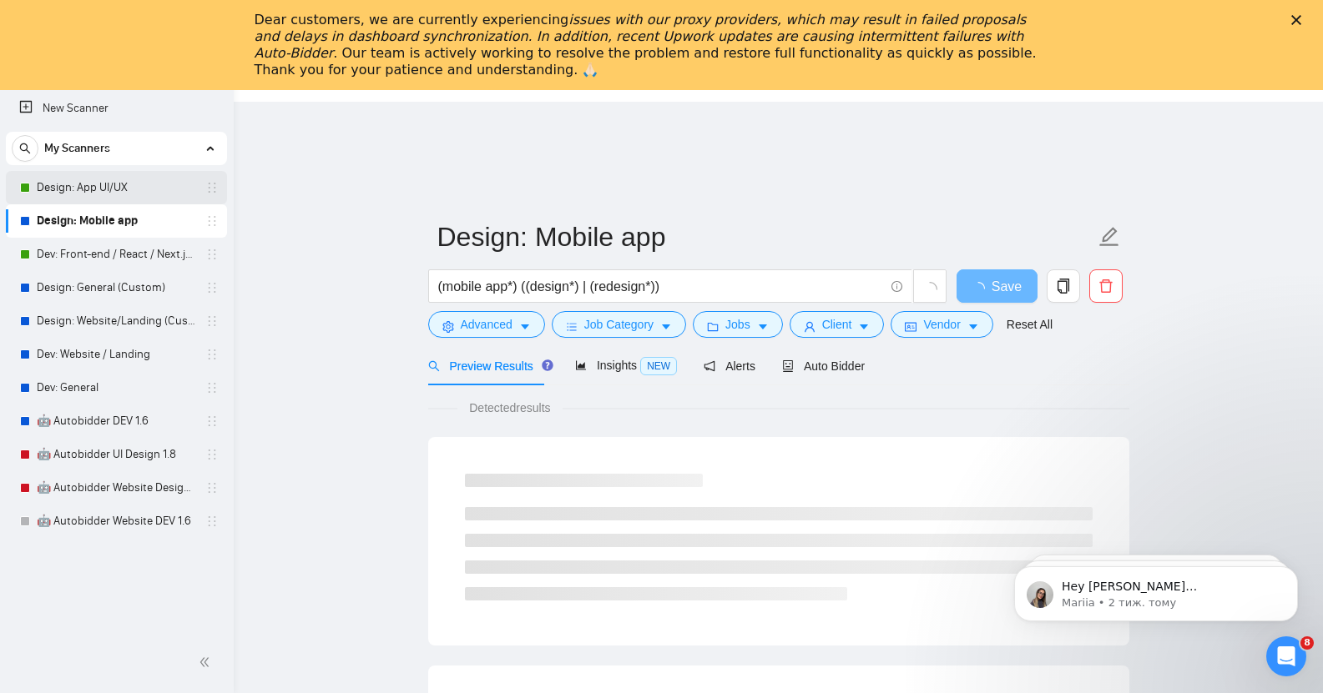
click at [103, 182] on link "Design: App UI/UX" at bounding box center [116, 187] width 159 height 33
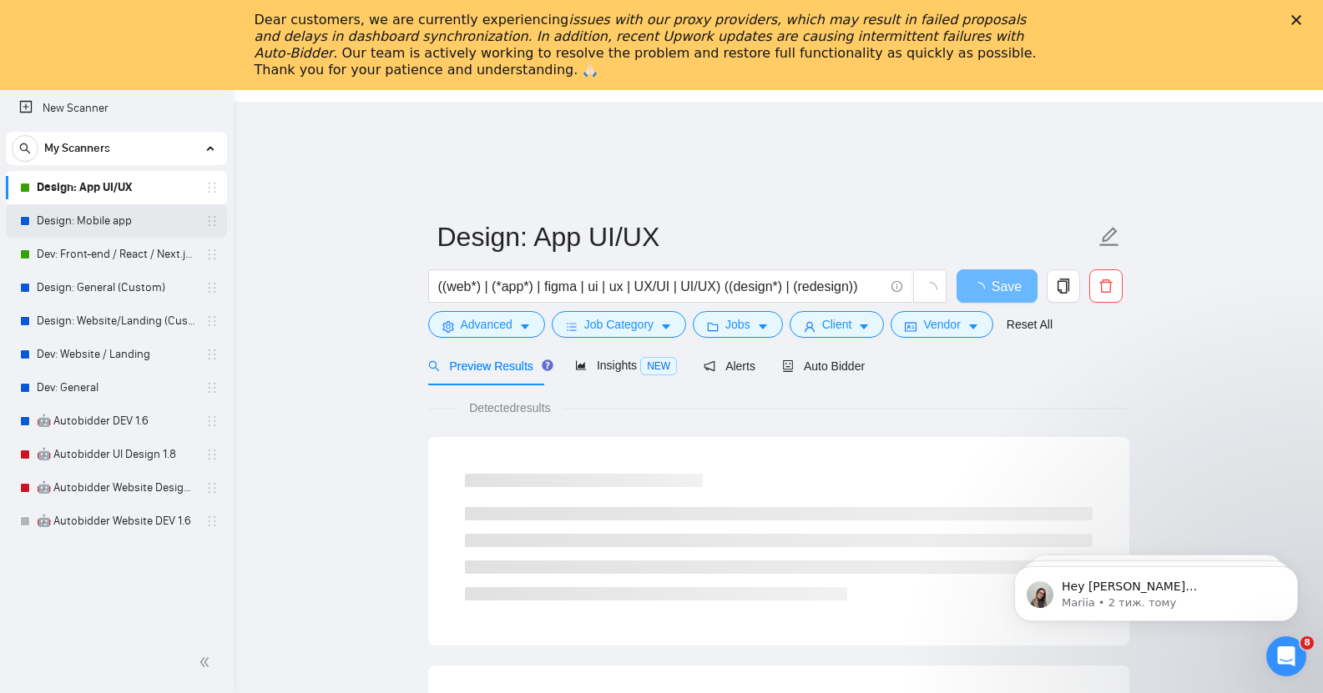
click at [118, 225] on link "Design: Mobile app" at bounding box center [116, 220] width 159 height 33
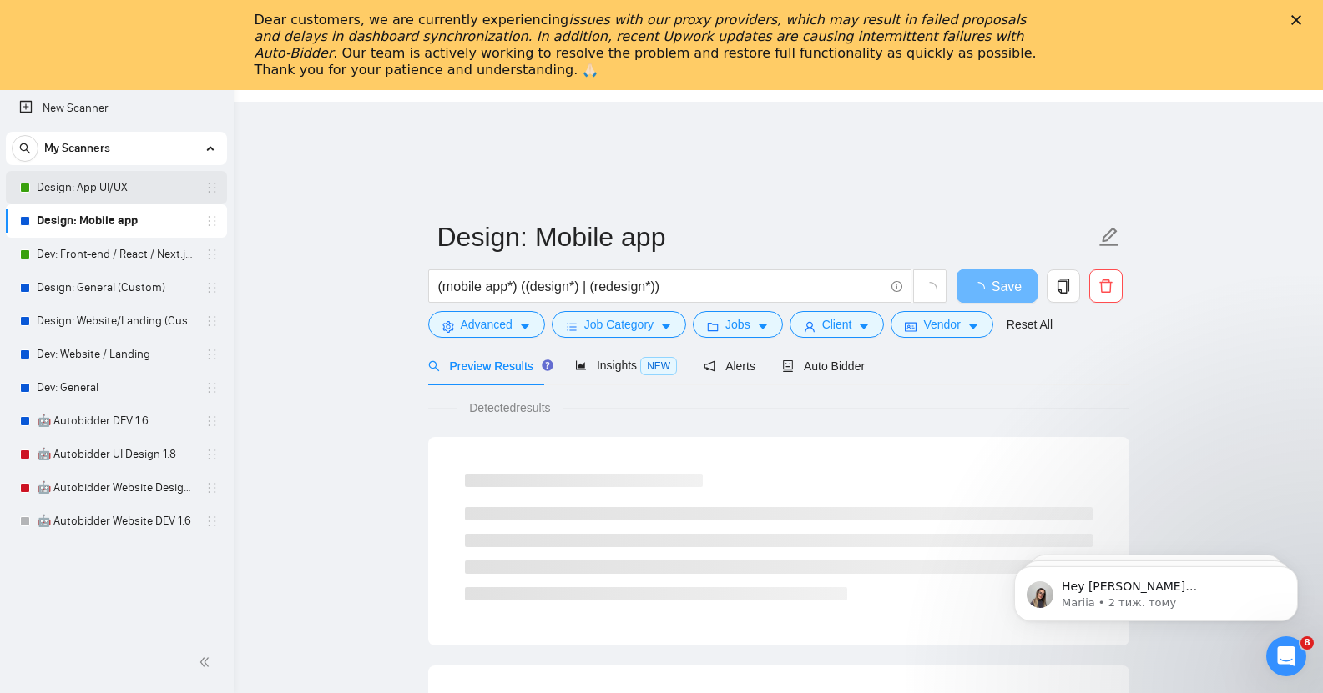
click at [134, 185] on link "Design: App UI/UX" at bounding box center [116, 187] width 159 height 33
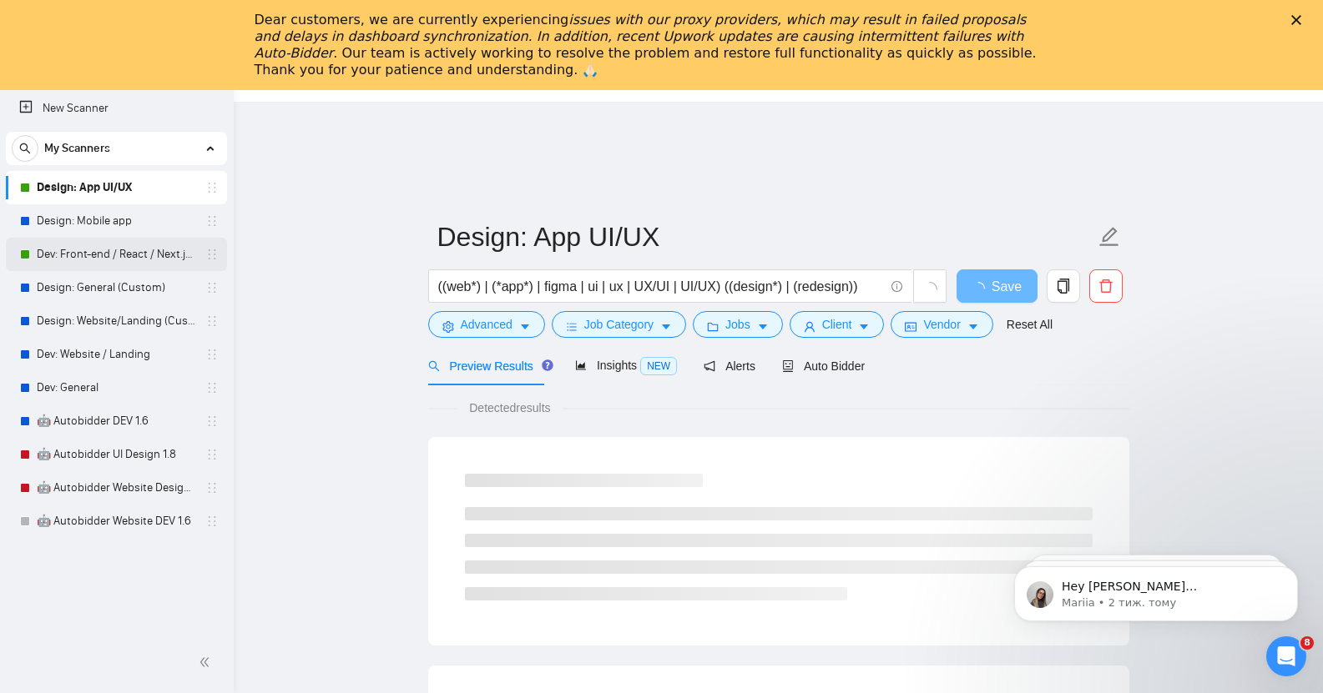
click at [108, 251] on link "Dev: Front-end / React / Next.js / WebGL / GSAP" at bounding box center [116, 254] width 159 height 33
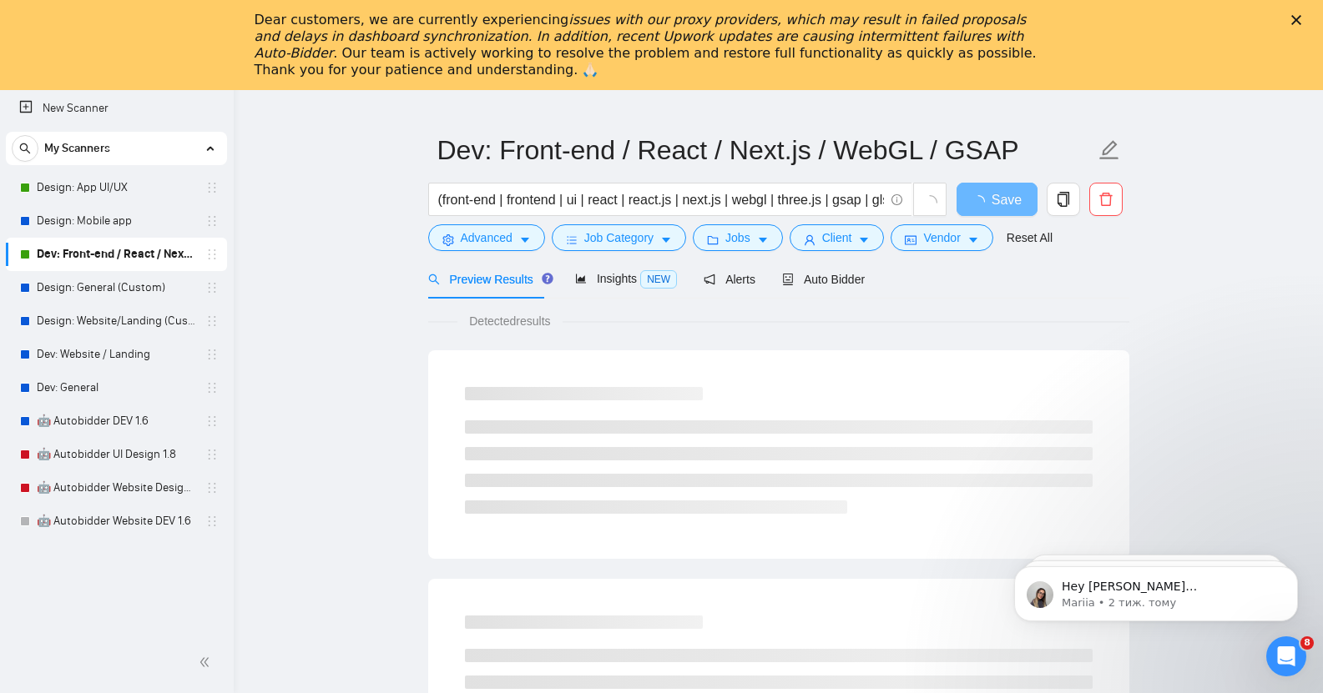
scroll to position [86, 0]
click at [118, 186] on link "Design: App UI/UX" at bounding box center [116, 187] width 159 height 33
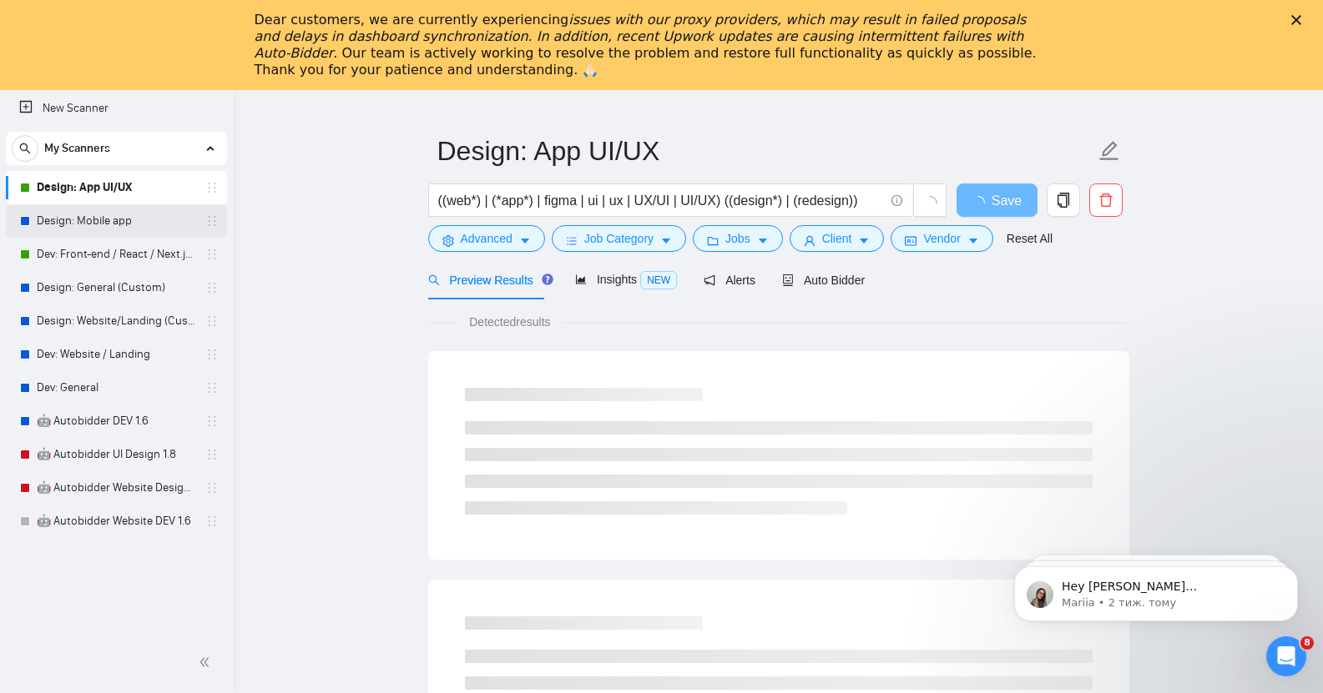
click at [81, 227] on link "Design: Mobile app" at bounding box center [116, 220] width 159 height 33
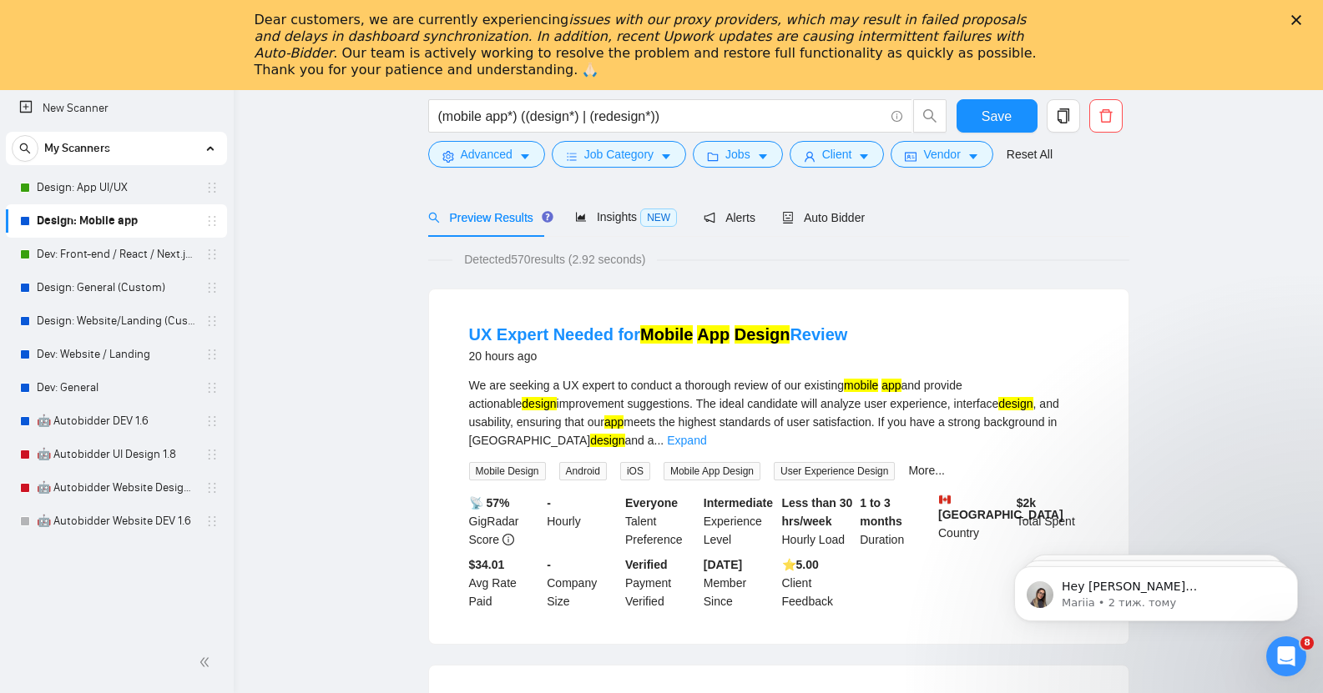
scroll to position [160, 0]
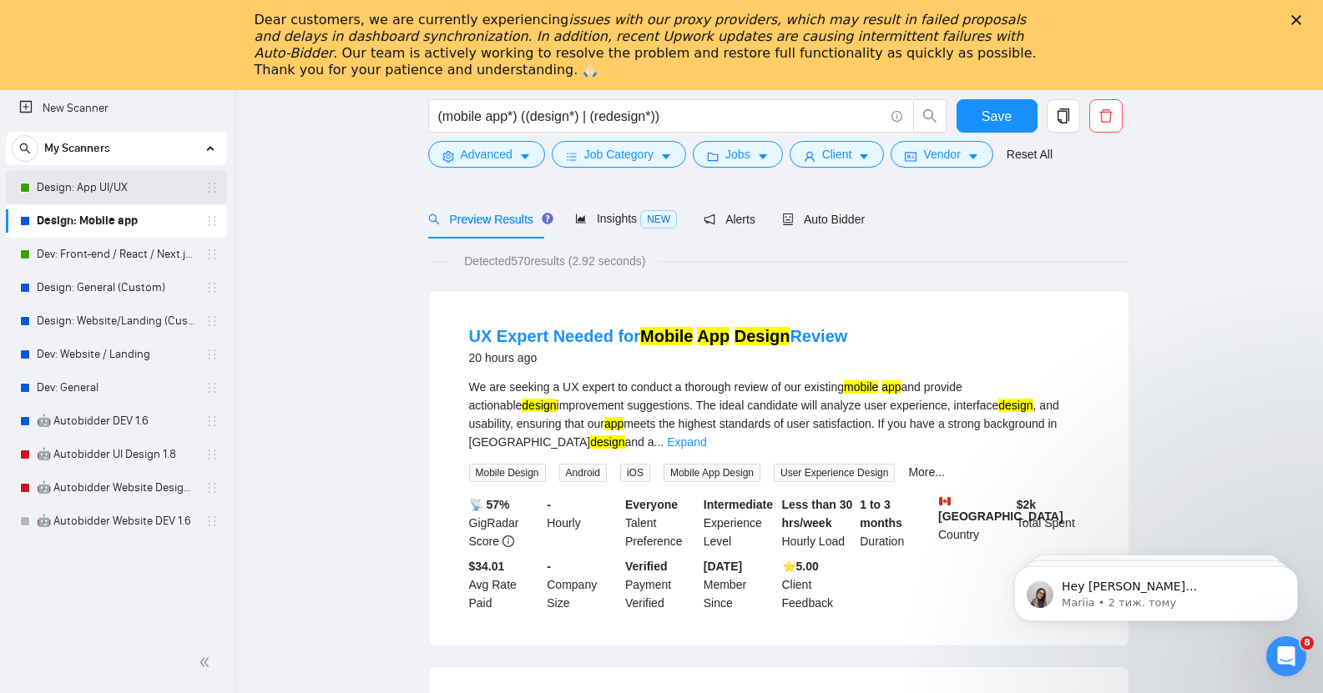
click at [124, 187] on link "Design: App UI/UX" at bounding box center [116, 187] width 159 height 33
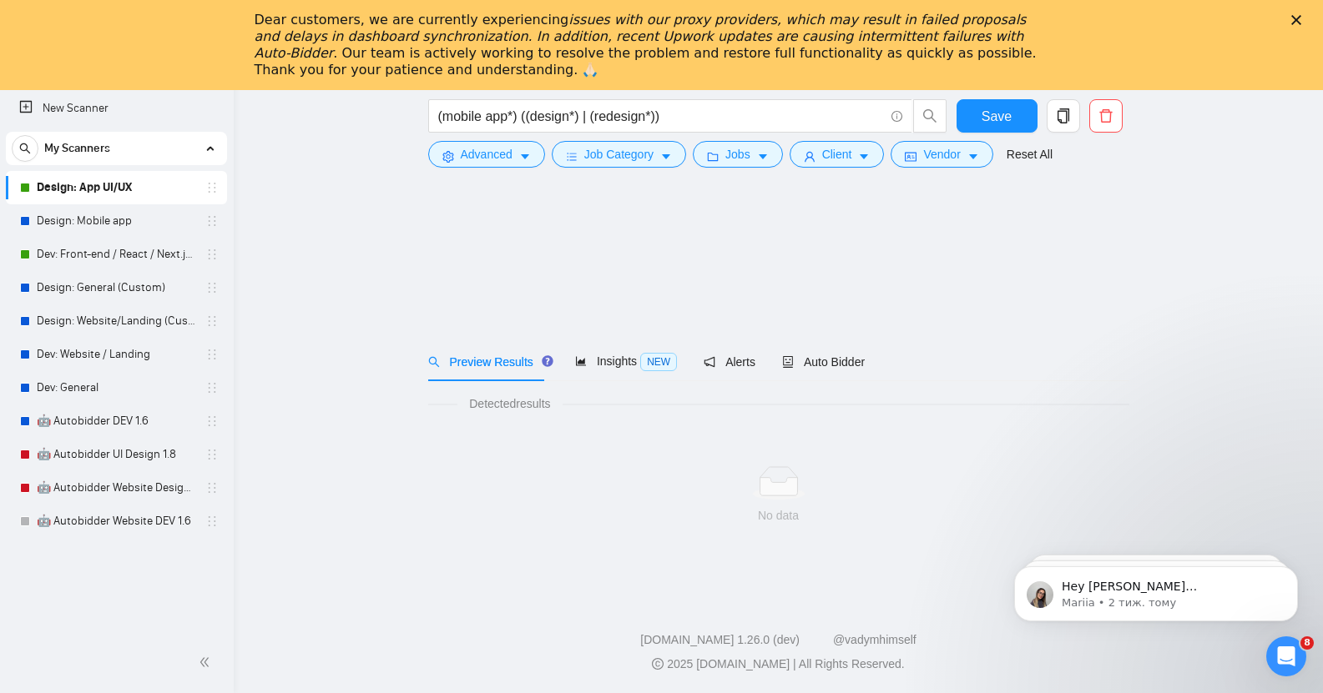
scroll to position [6, 0]
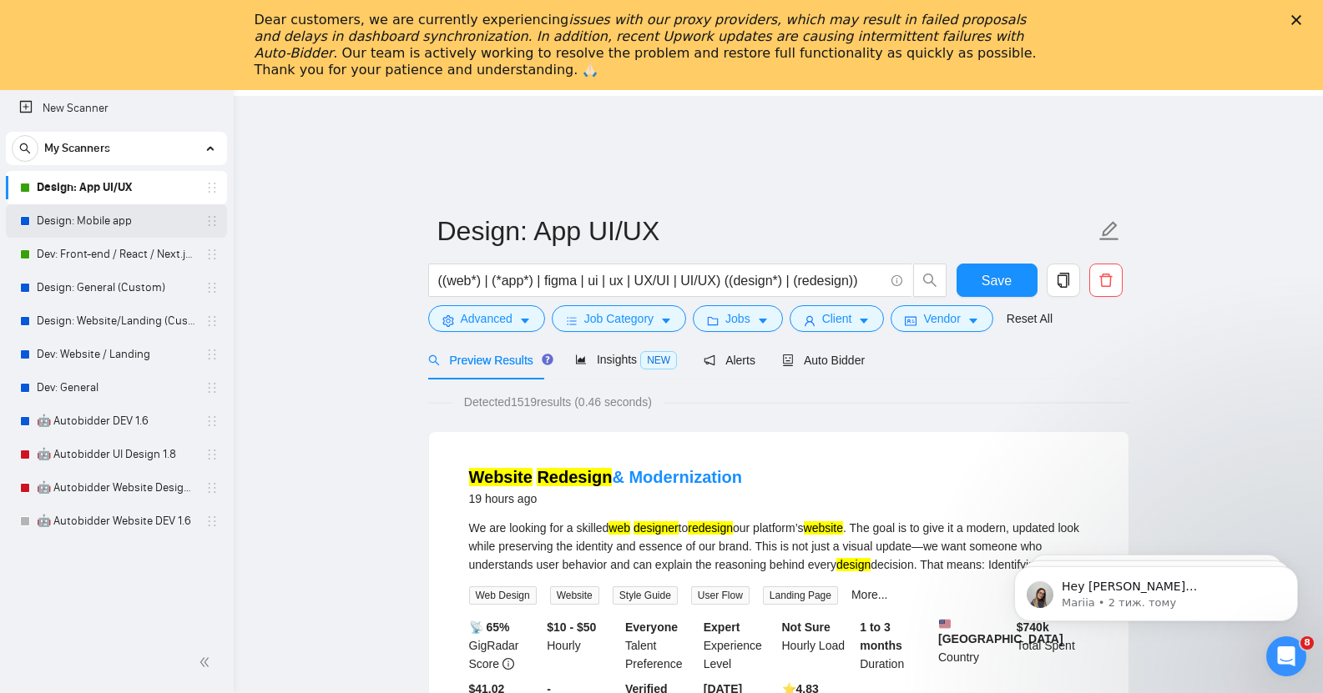
click at [122, 229] on link "Design: Mobile app" at bounding box center [116, 220] width 159 height 33
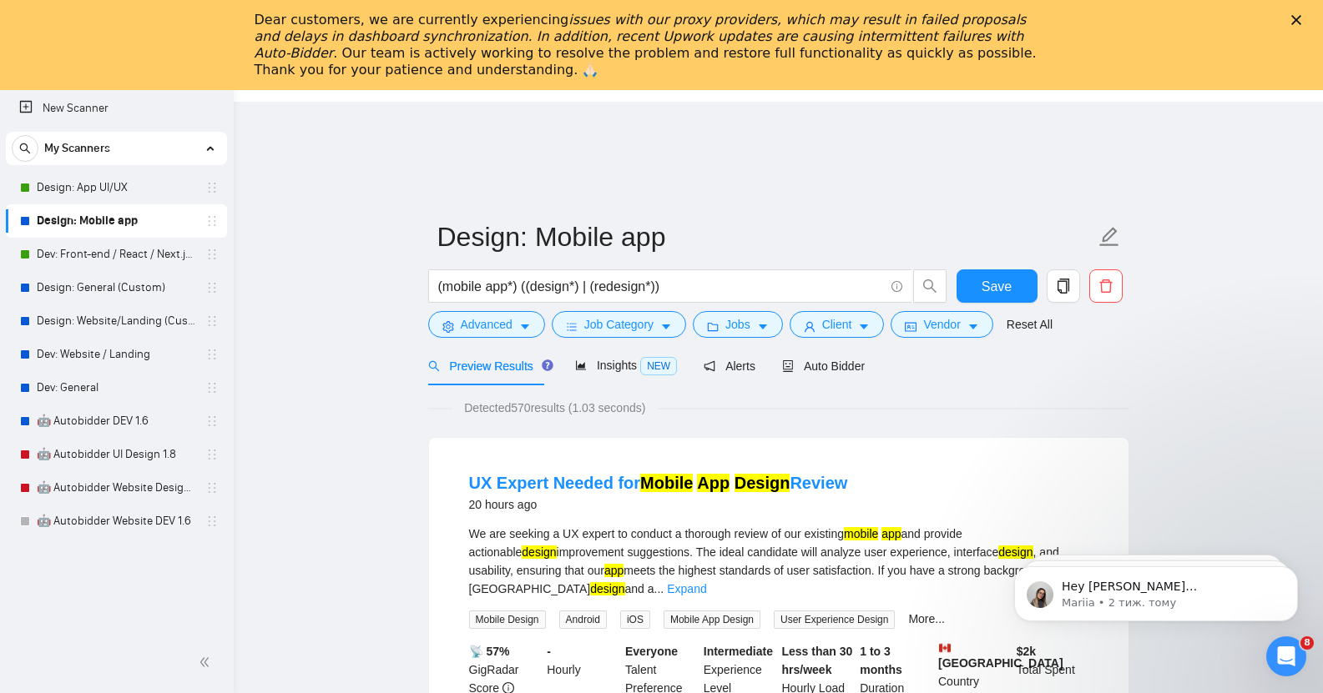
click at [843, 360] on span "Auto Bidder" at bounding box center [823, 366] width 83 height 13
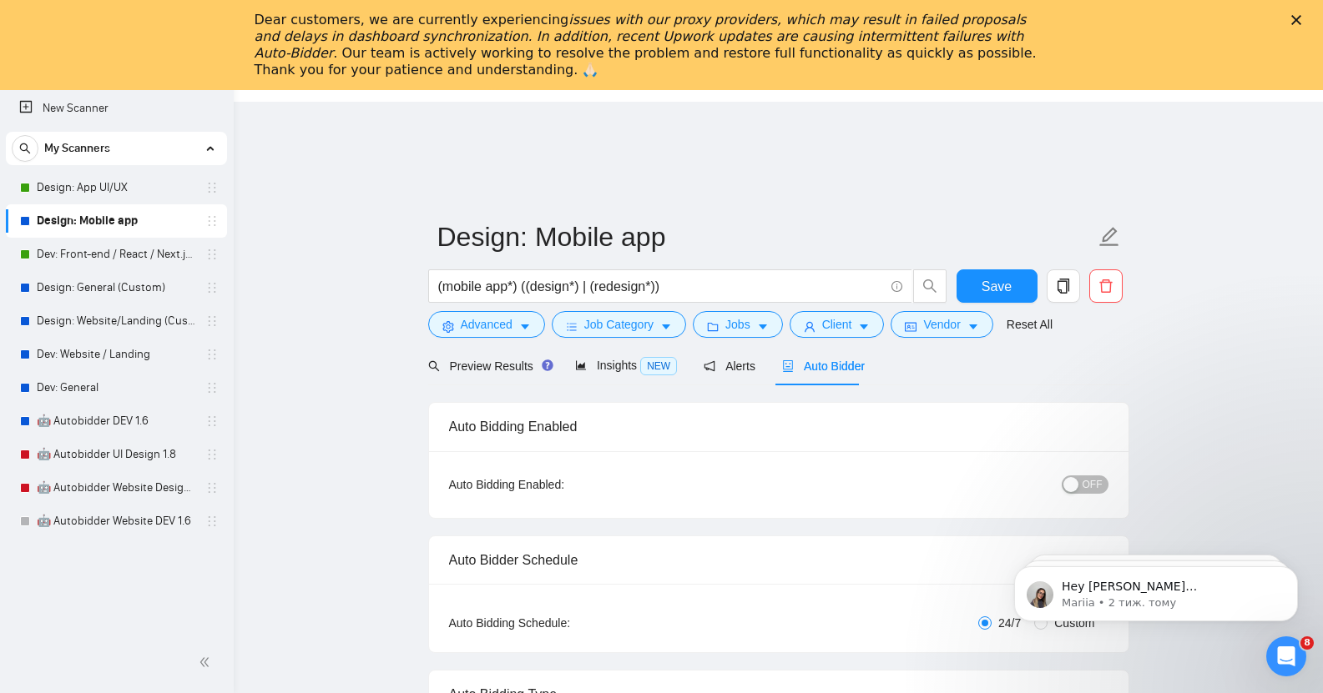
checkbox input "true"
drag, startPoint x: 1112, startPoint y: 471, endPoint x: 1084, endPoint y: 471, distance: 27.5
click at [1084, 471] on div "Auto Bidding Enabled: OFF" at bounding box center [778, 484] width 699 height 67
click at [1084, 476] on button "OFF" at bounding box center [1084, 485] width 47 height 18
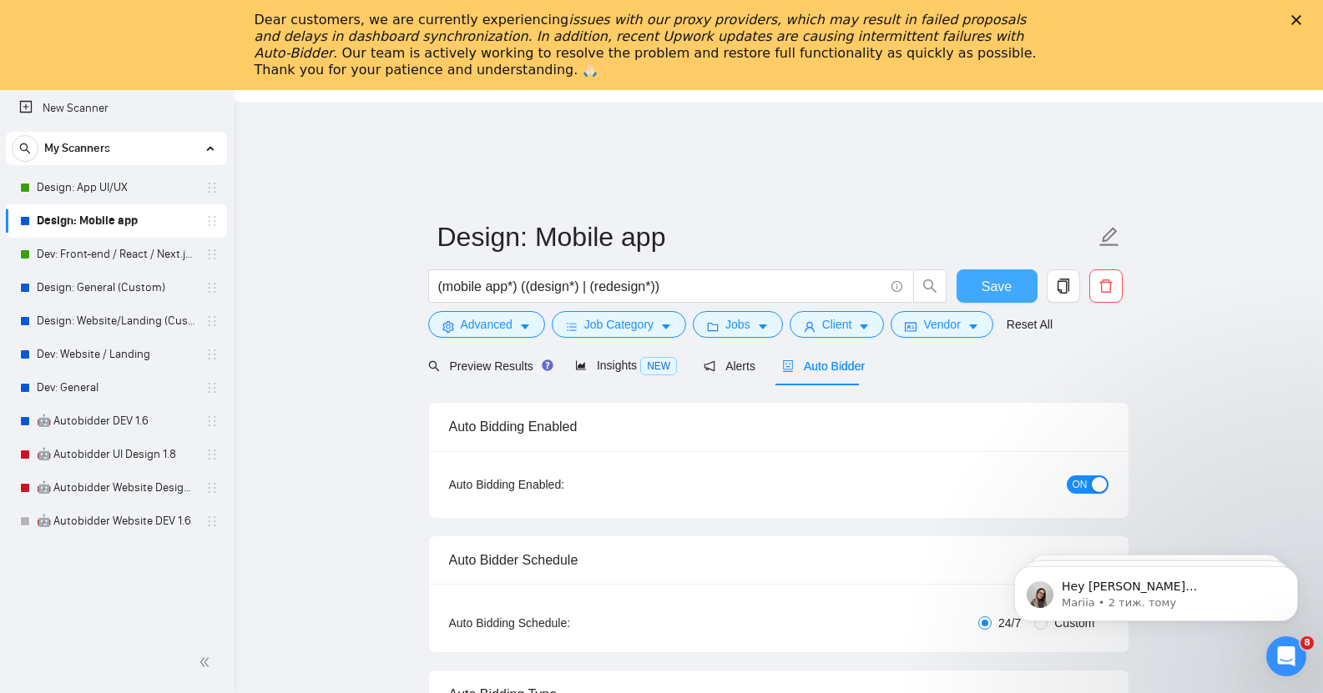
click at [1001, 282] on span "Save" at bounding box center [996, 286] width 30 height 21
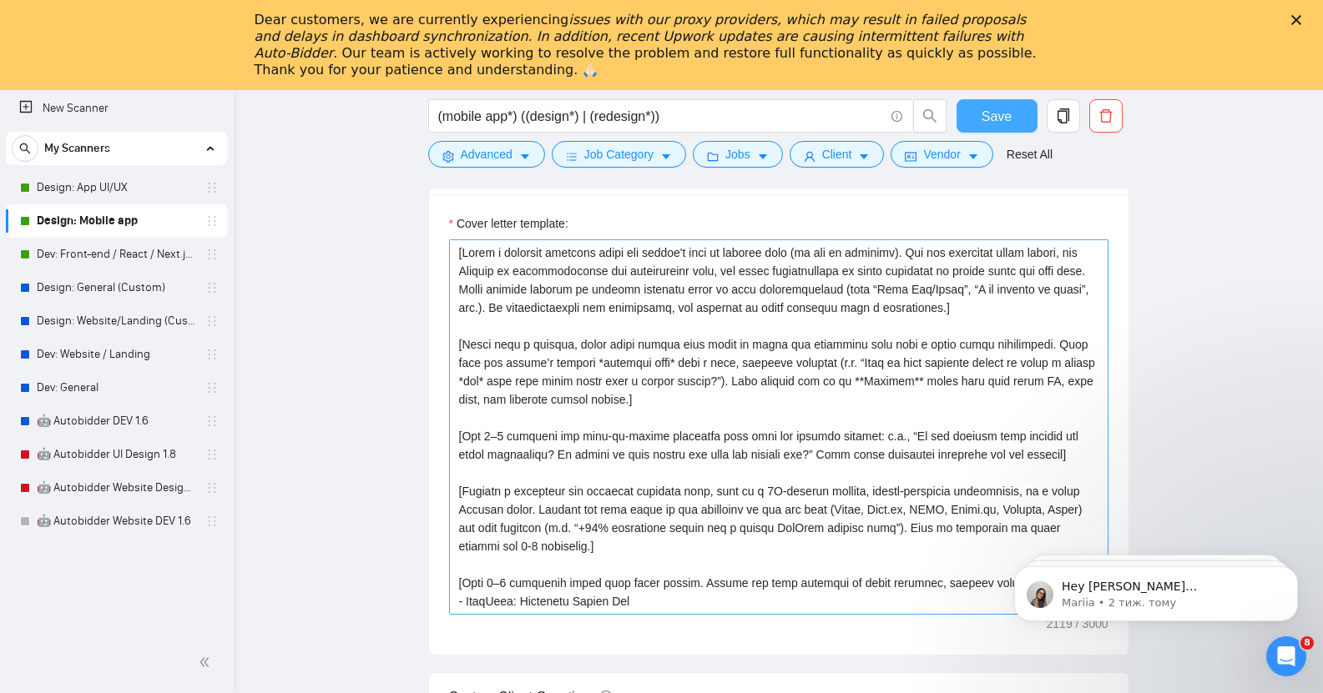
scroll to position [1962, 0]
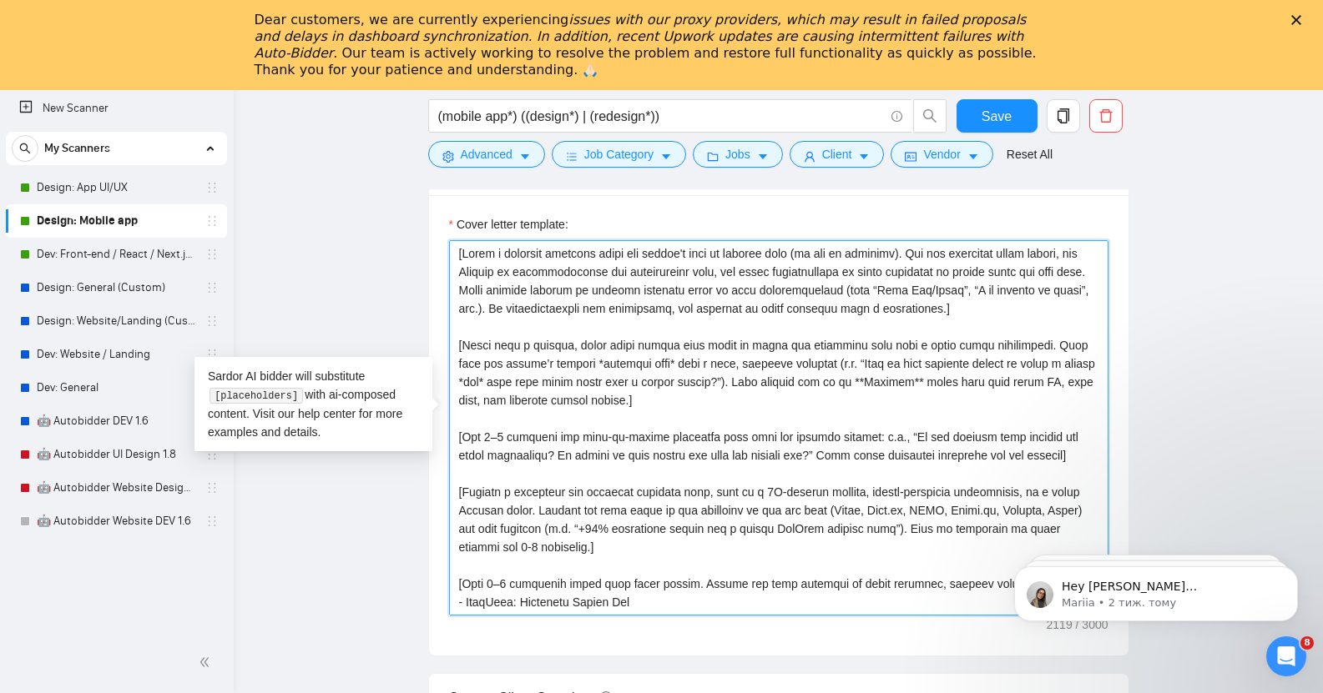
drag, startPoint x: 628, startPoint y: 260, endPoint x: 773, endPoint y: 258, distance: 144.4
click at [773, 258] on textarea "Cover letter template:" at bounding box center [778, 428] width 659 height 376
click at [732, 264] on textarea "Cover letter template:" at bounding box center [778, 428] width 659 height 376
